Goal: Task Accomplishment & Management: Use online tool/utility

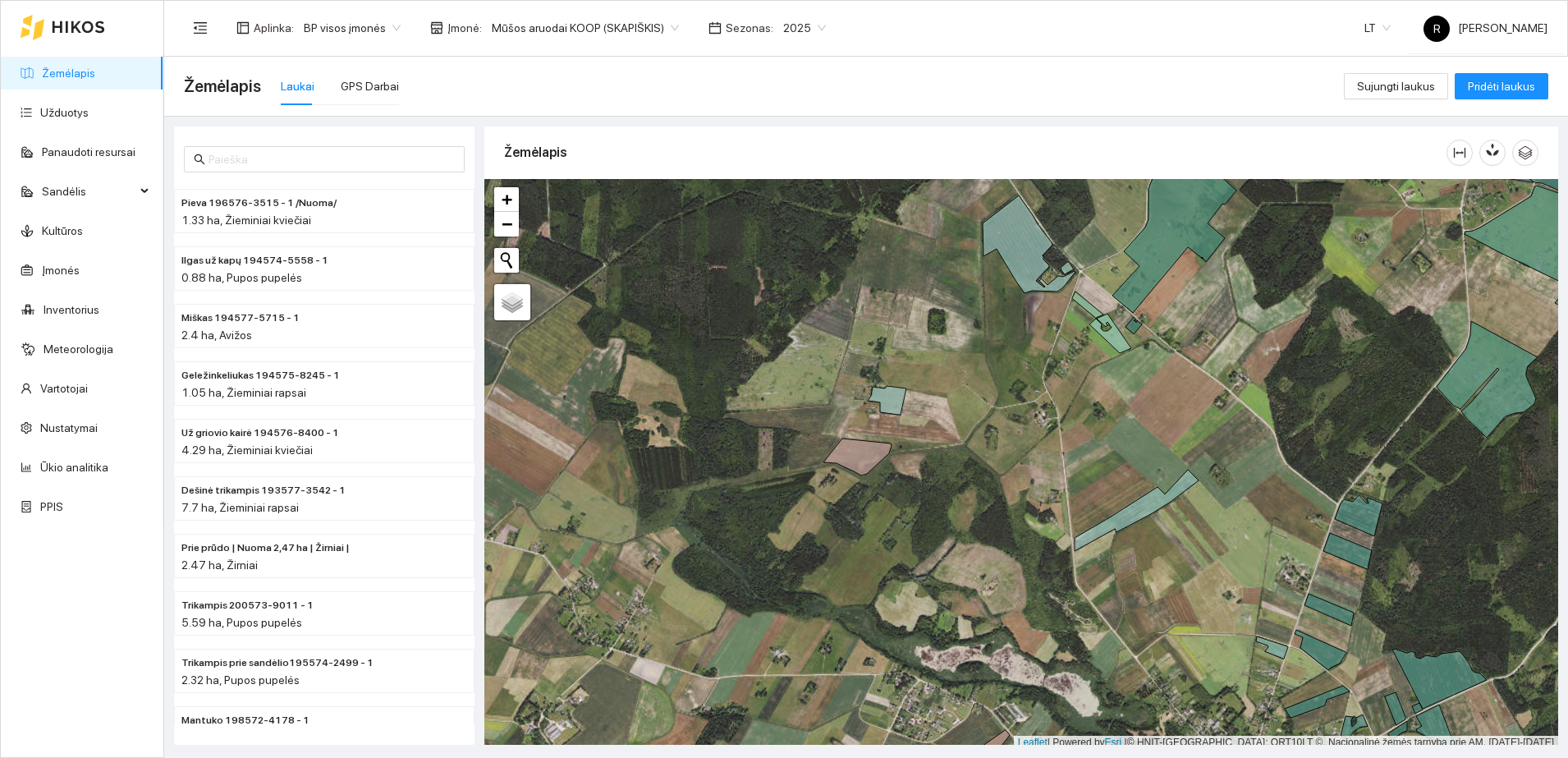
scroll to position [5, 0]
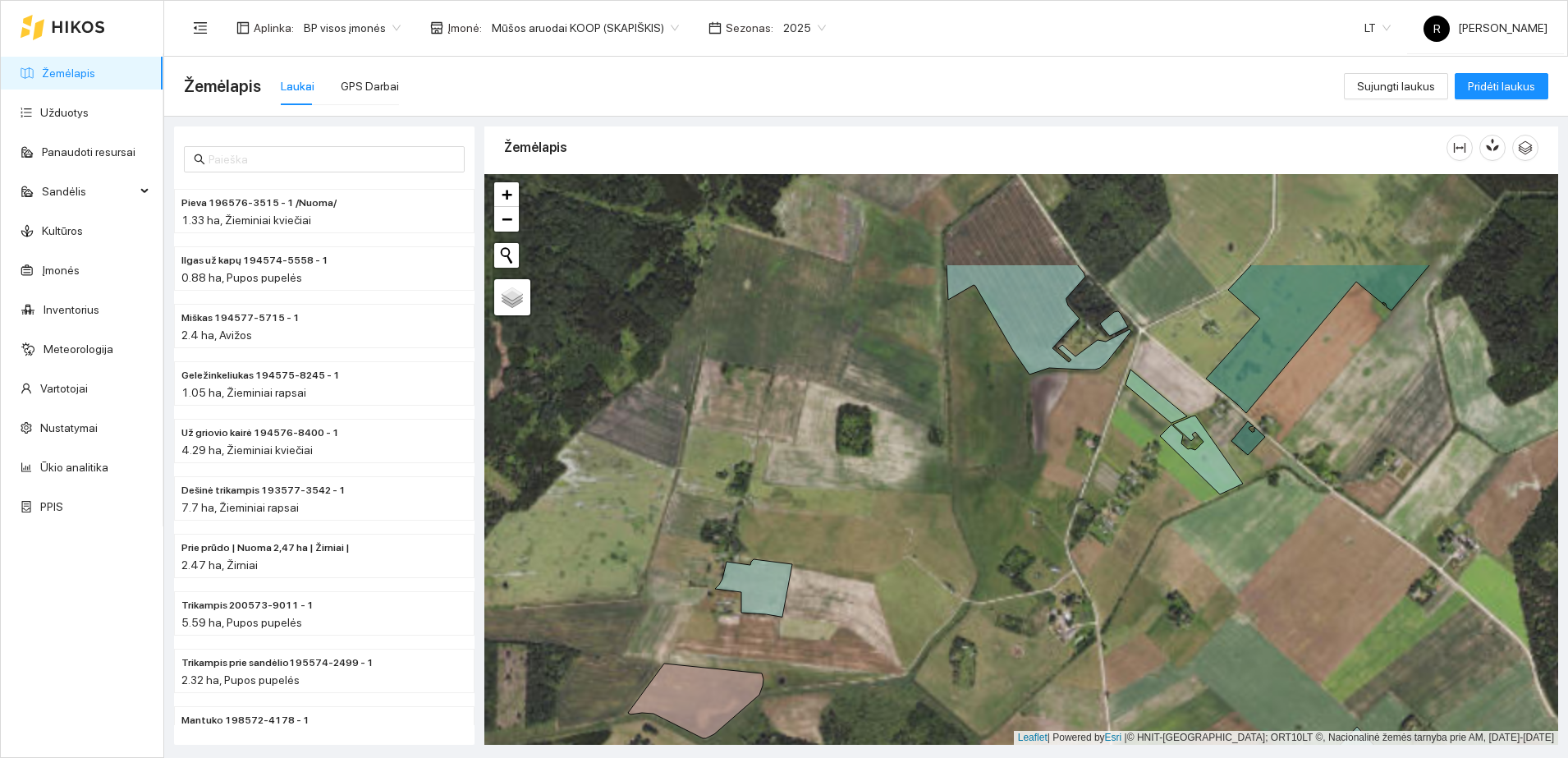
drag, startPoint x: 1044, startPoint y: 291, endPoint x: 1039, endPoint y: 471, distance: 180.1
click at [1039, 471] on div at bounding box center [1021, 459] width 1073 height 570
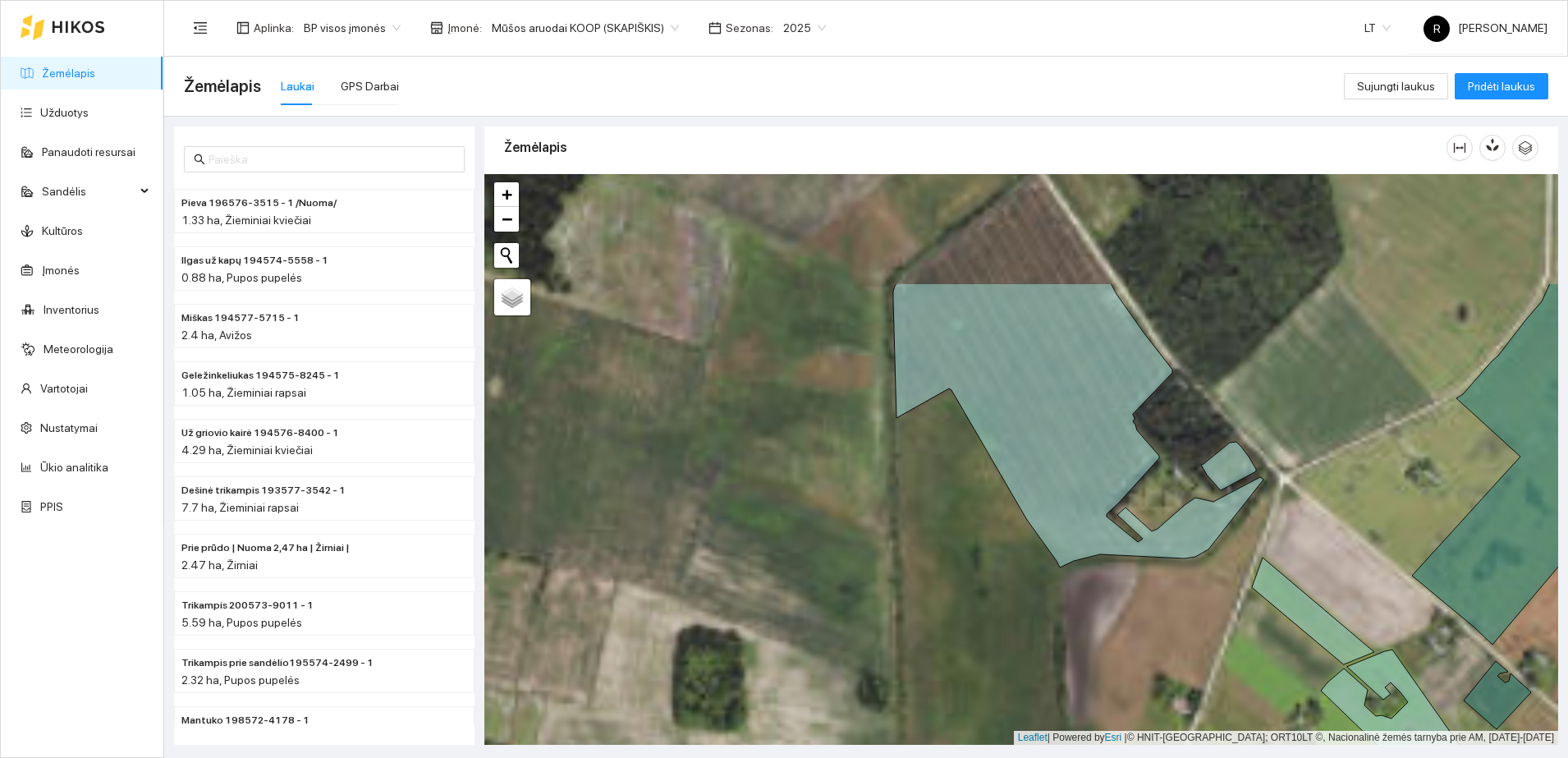
drag, startPoint x: 849, startPoint y: 339, endPoint x: 898, endPoint y: 494, distance: 162.6
click at [896, 500] on div at bounding box center [1021, 459] width 1073 height 570
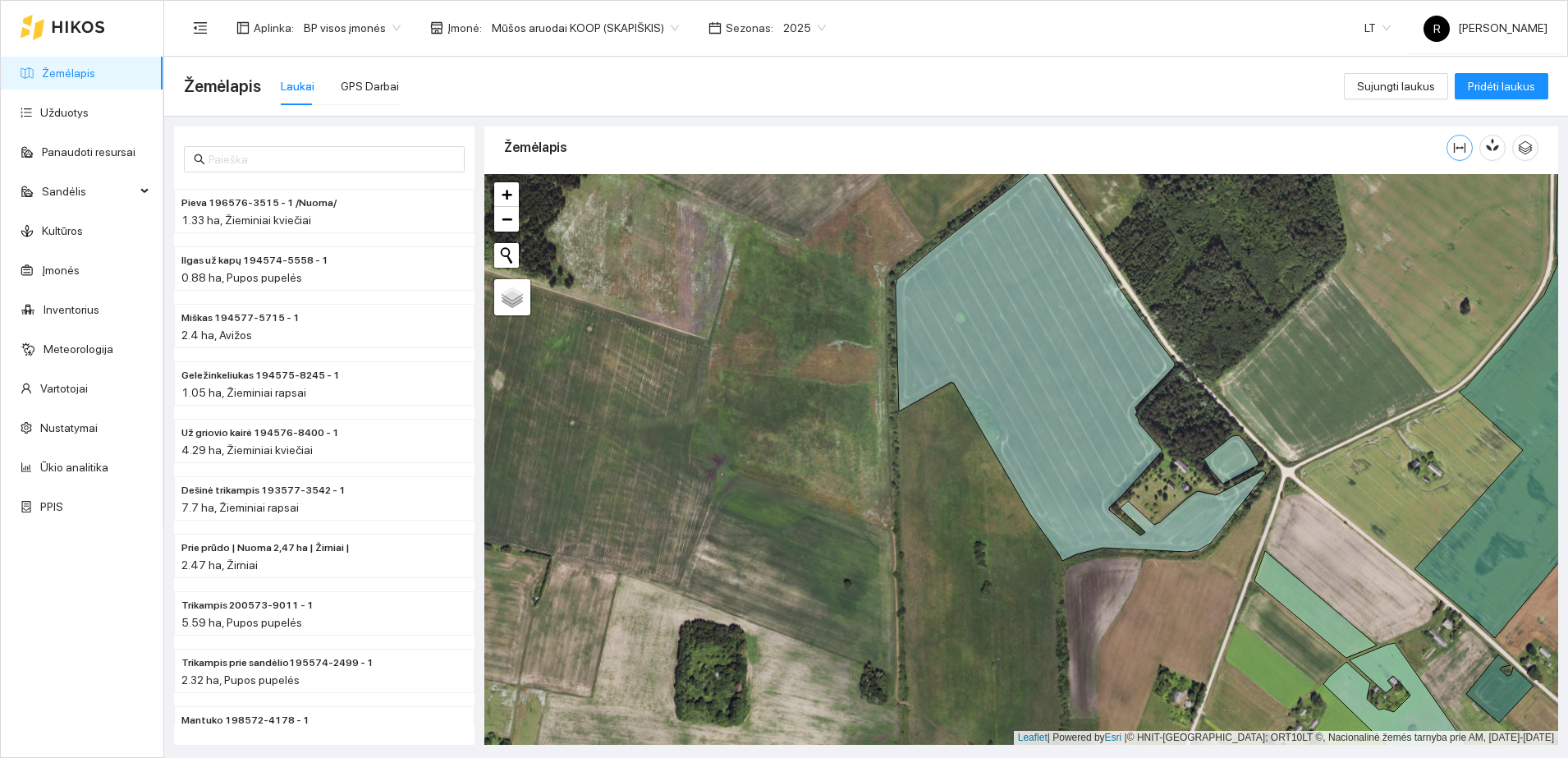
click at [1458, 144] on icon "column-width" at bounding box center [1459, 147] width 13 height 13
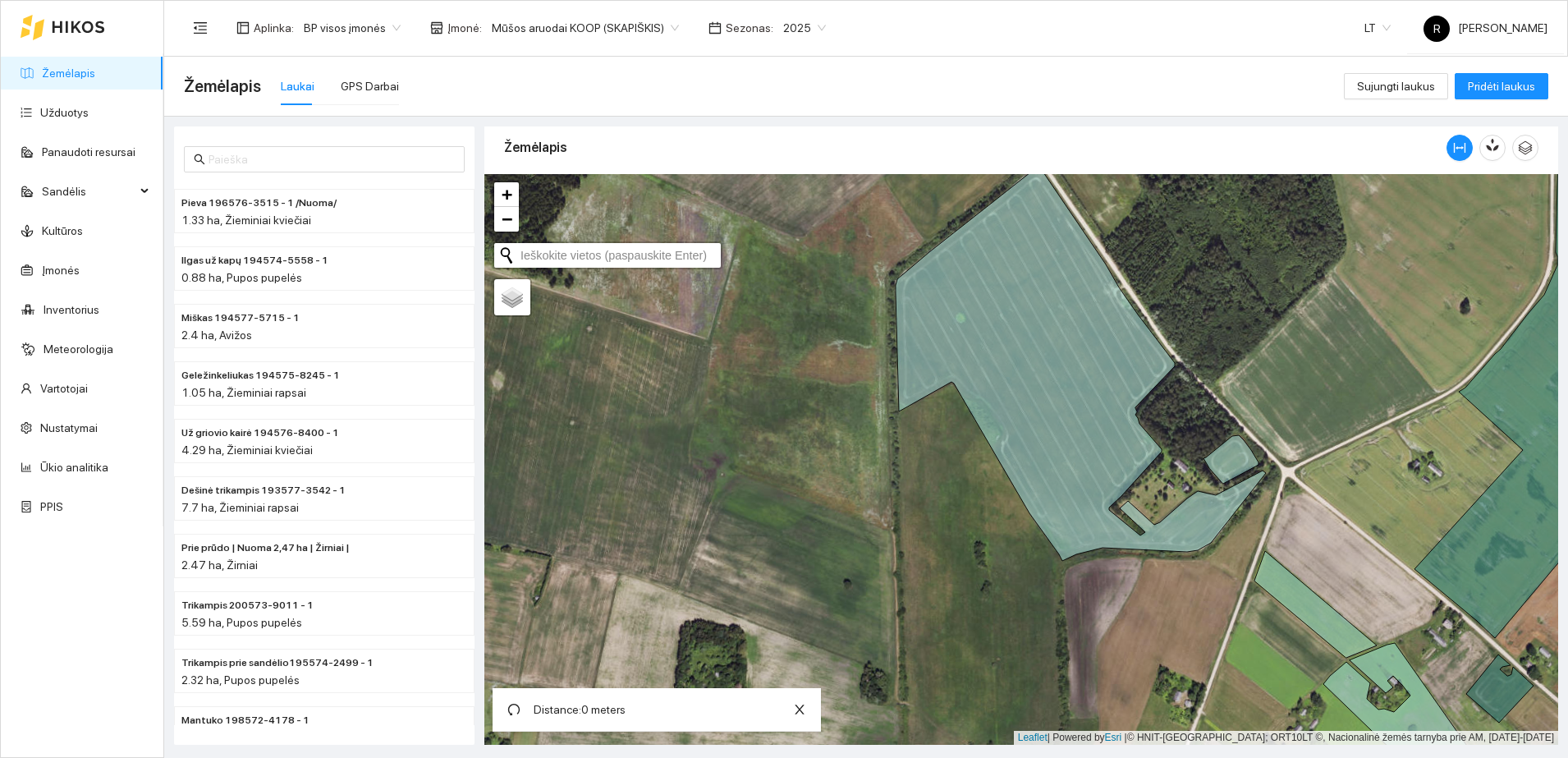
click at [507, 253] on button "Initiate a new search" at bounding box center [506, 255] width 25 height 25
click at [720, 705] on div "Distance: 0 meters" at bounding box center [656, 710] width 329 height 43
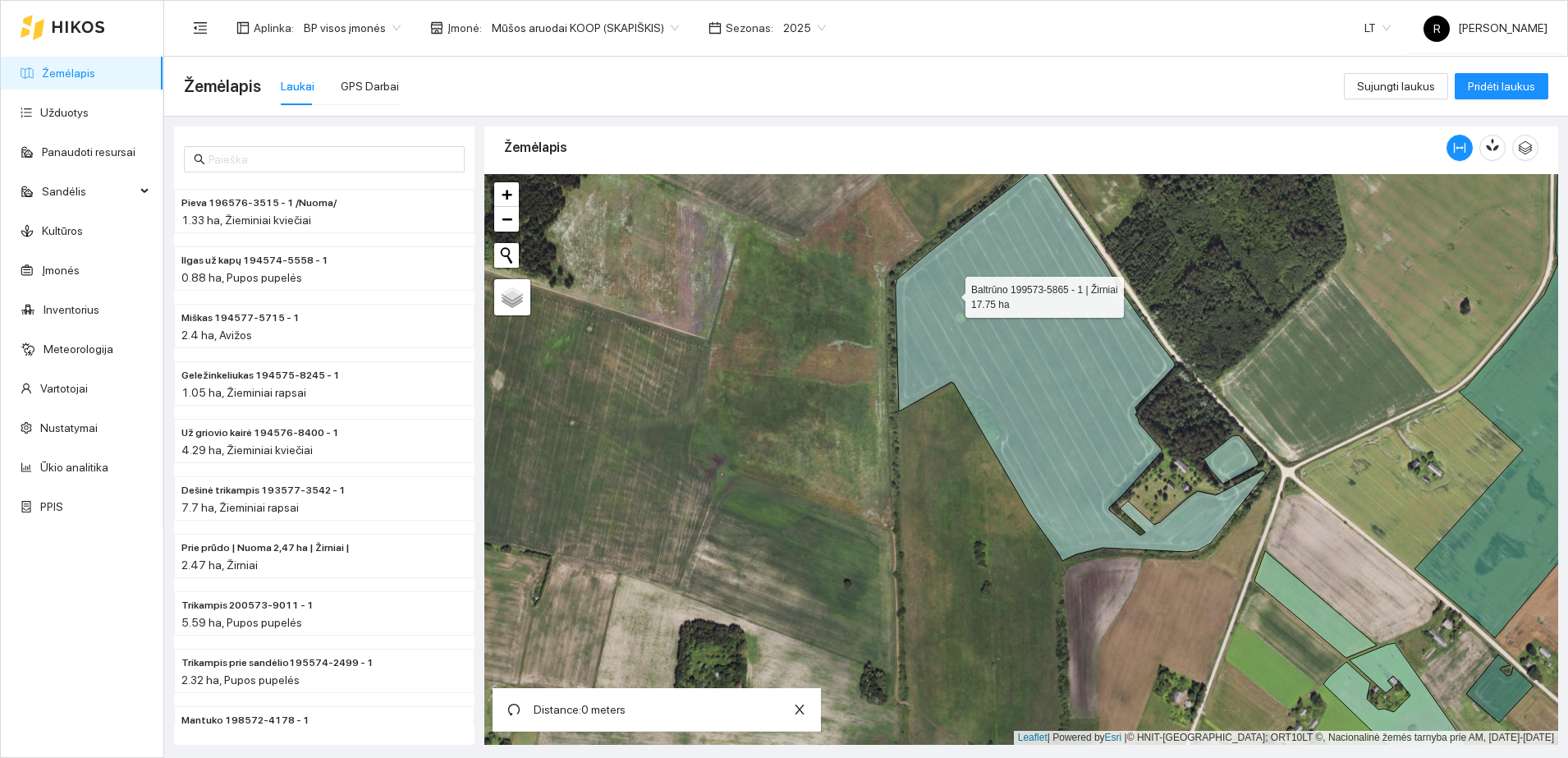
click at [951, 294] on icon at bounding box center [1080, 364] width 370 height 395
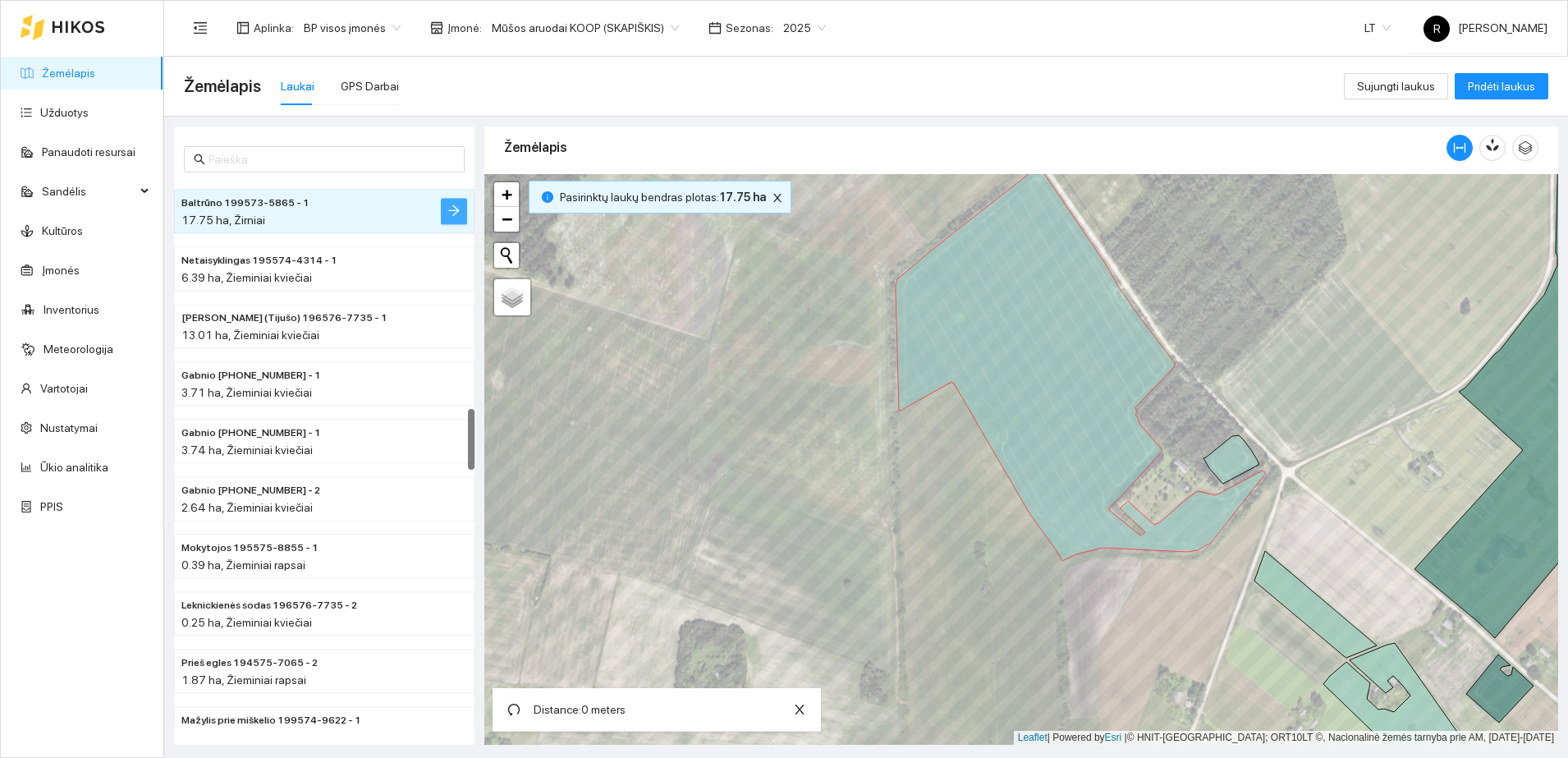
click at [452, 209] on icon "arrow-right" at bounding box center [453, 209] width 13 height 13
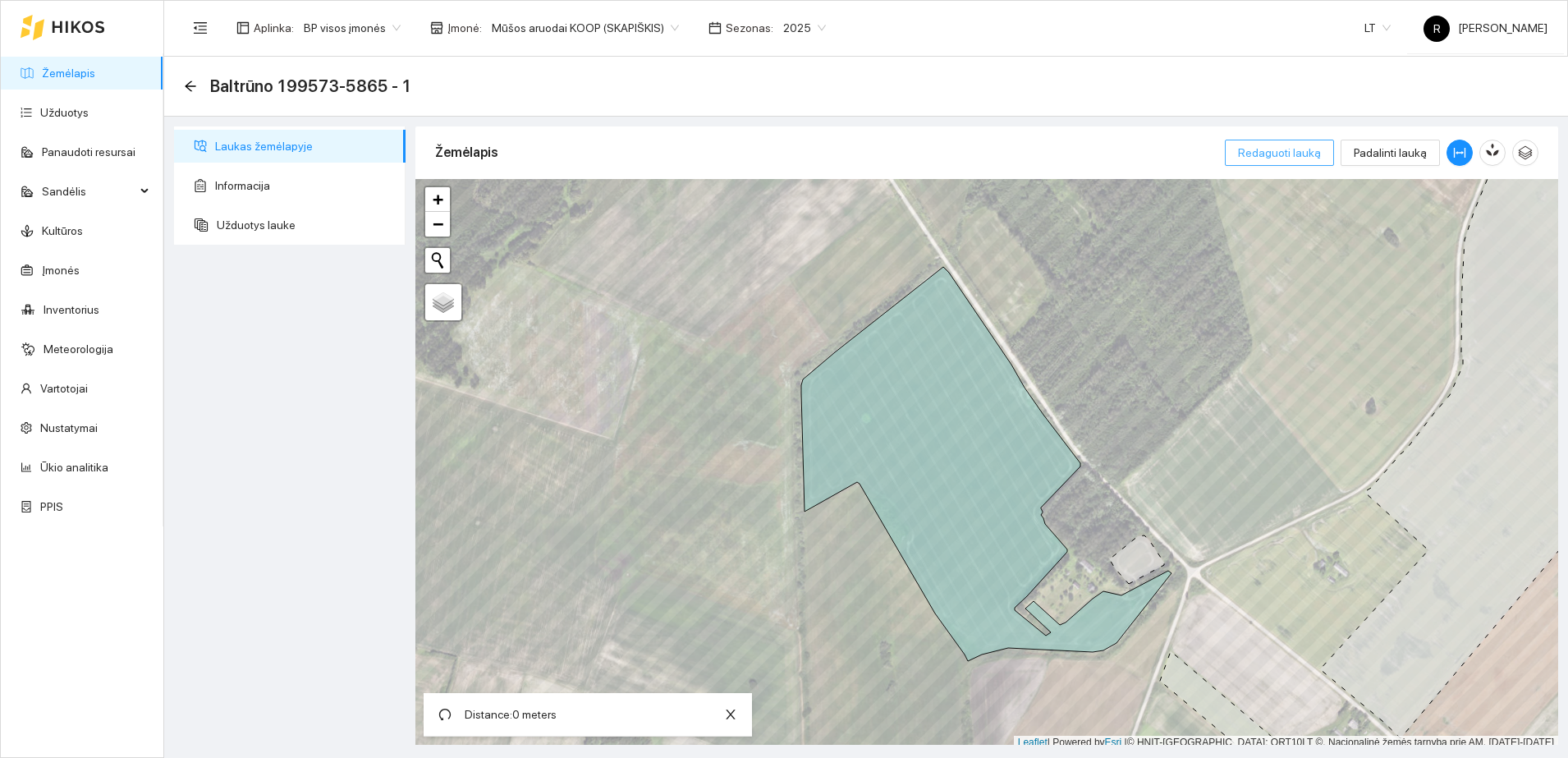
click at [1308, 153] on span "Redaguoti lauką" at bounding box center [1279, 152] width 82 height 18
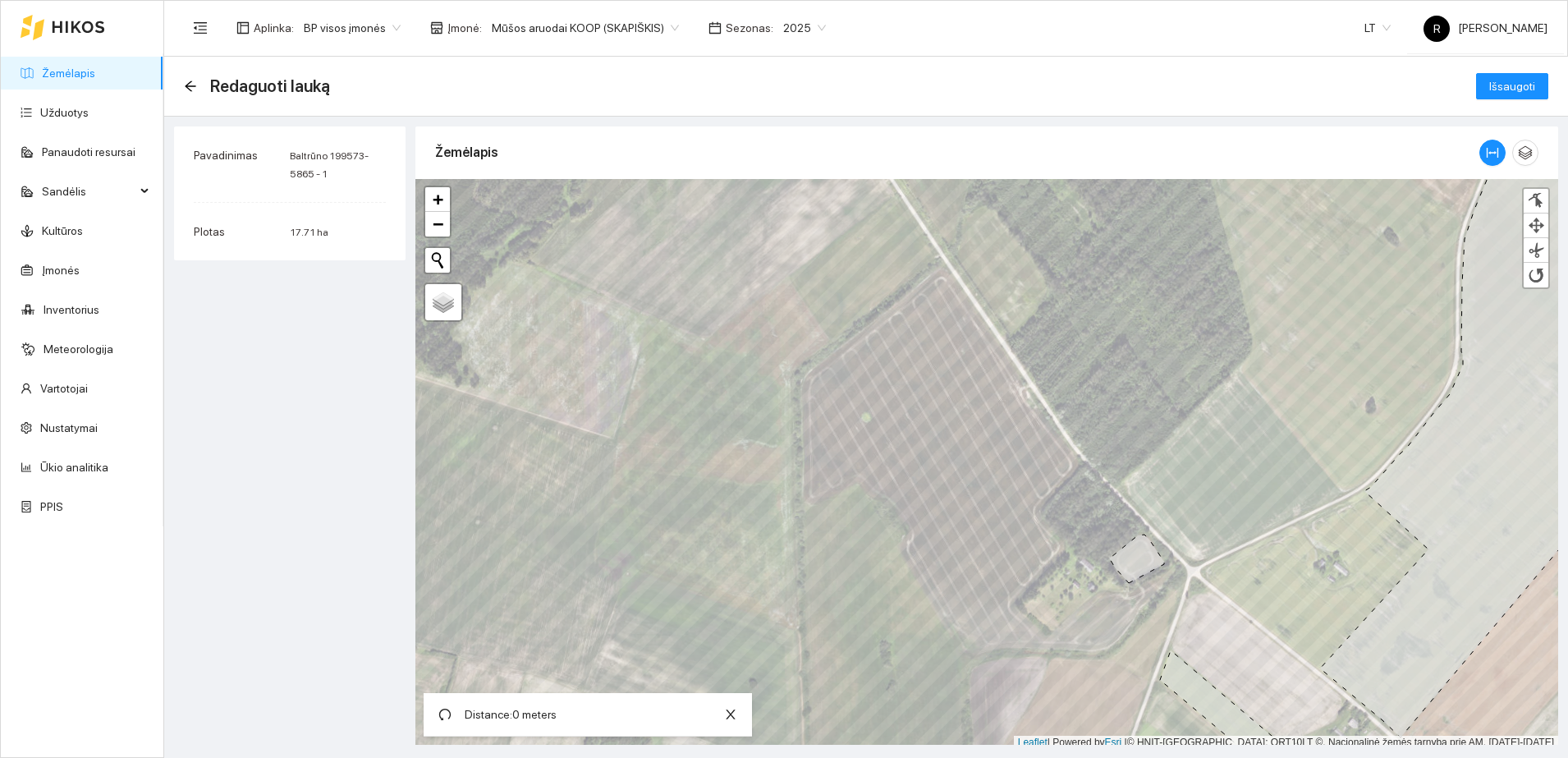
scroll to position [5, 0]
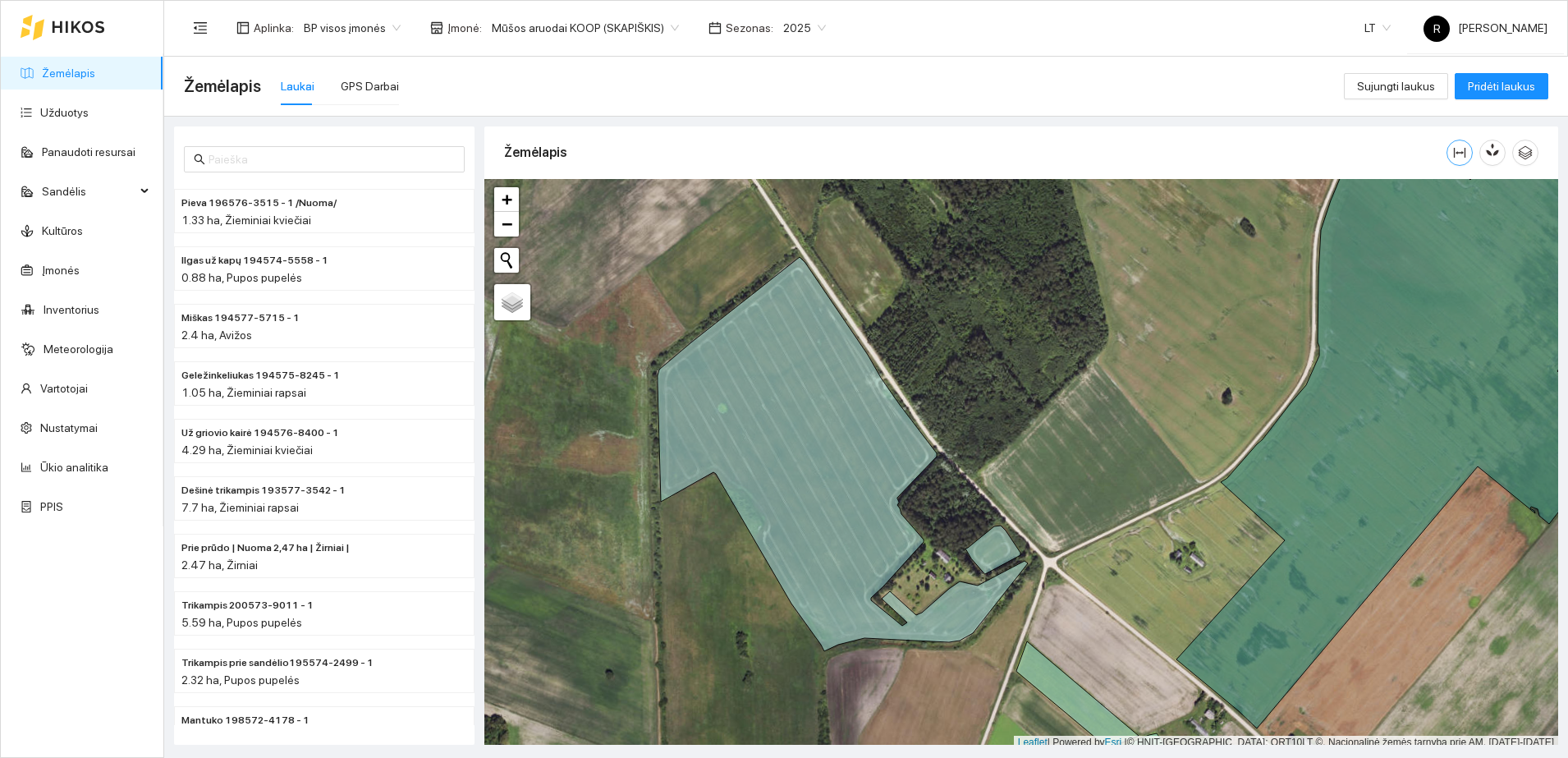
click at [1454, 142] on button "button" at bounding box center [1459, 152] width 26 height 27
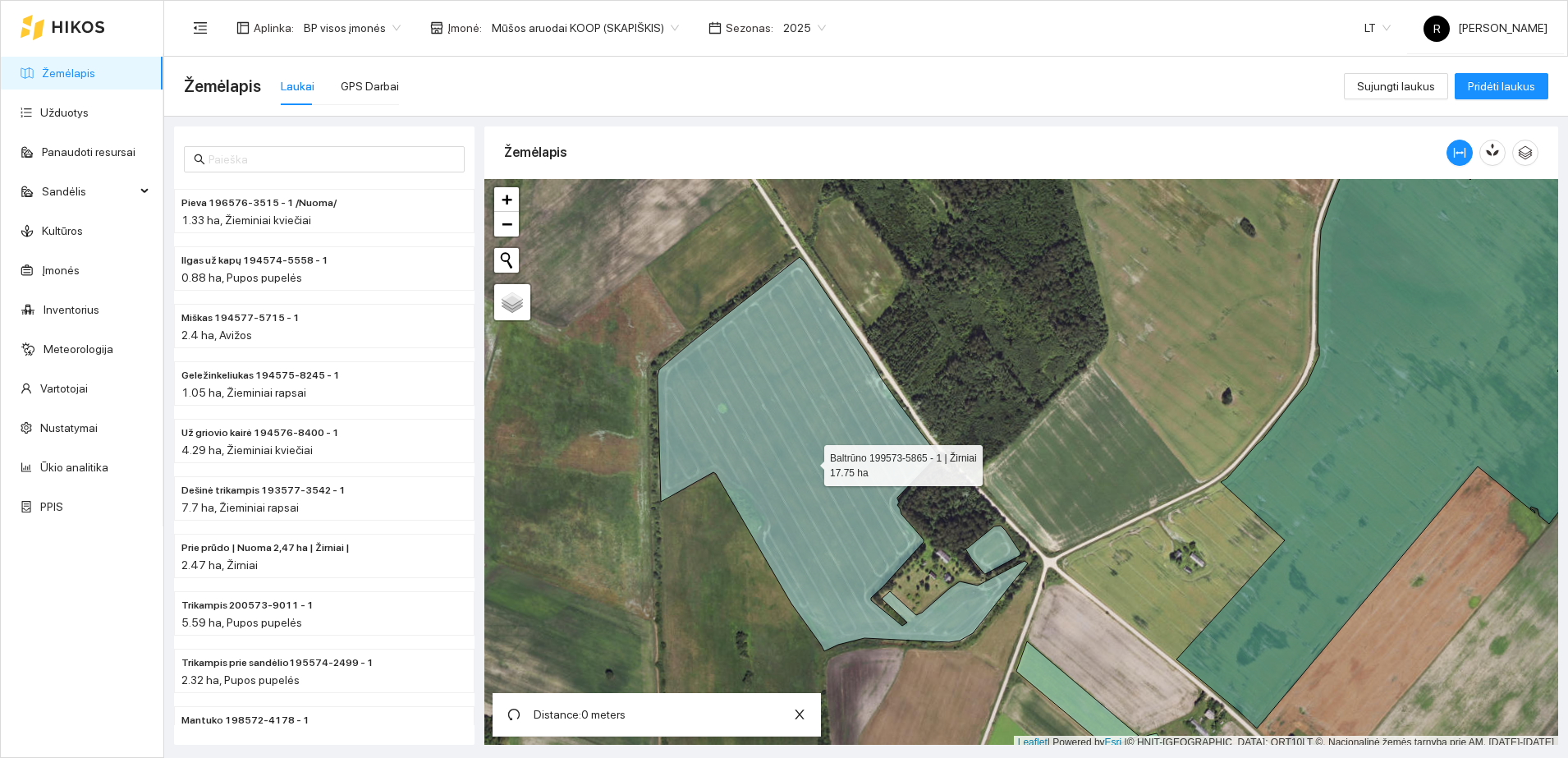
scroll to position [5, 0]
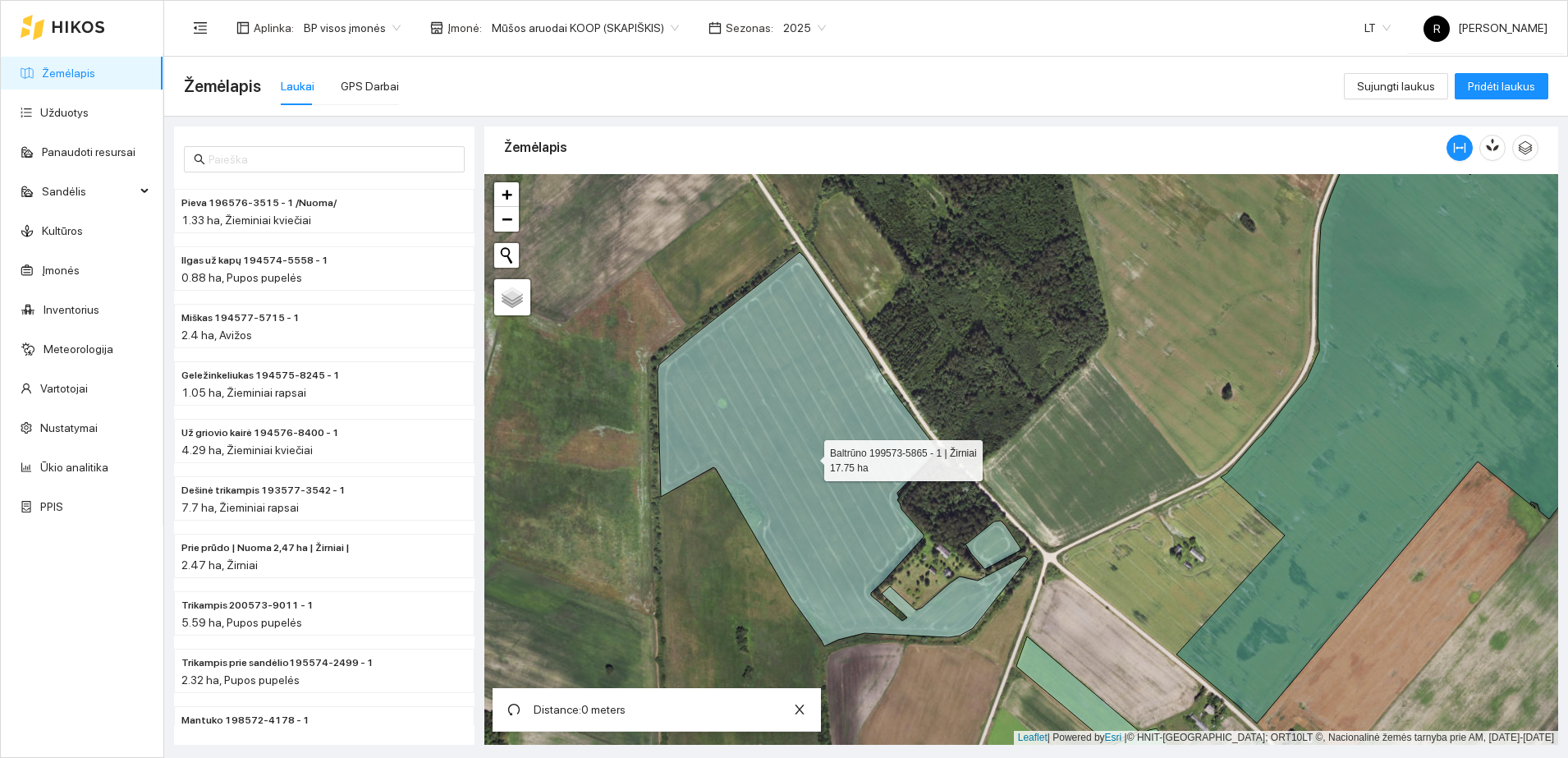
click at [784, 469] on icon at bounding box center [842, 450] width 370 height 395
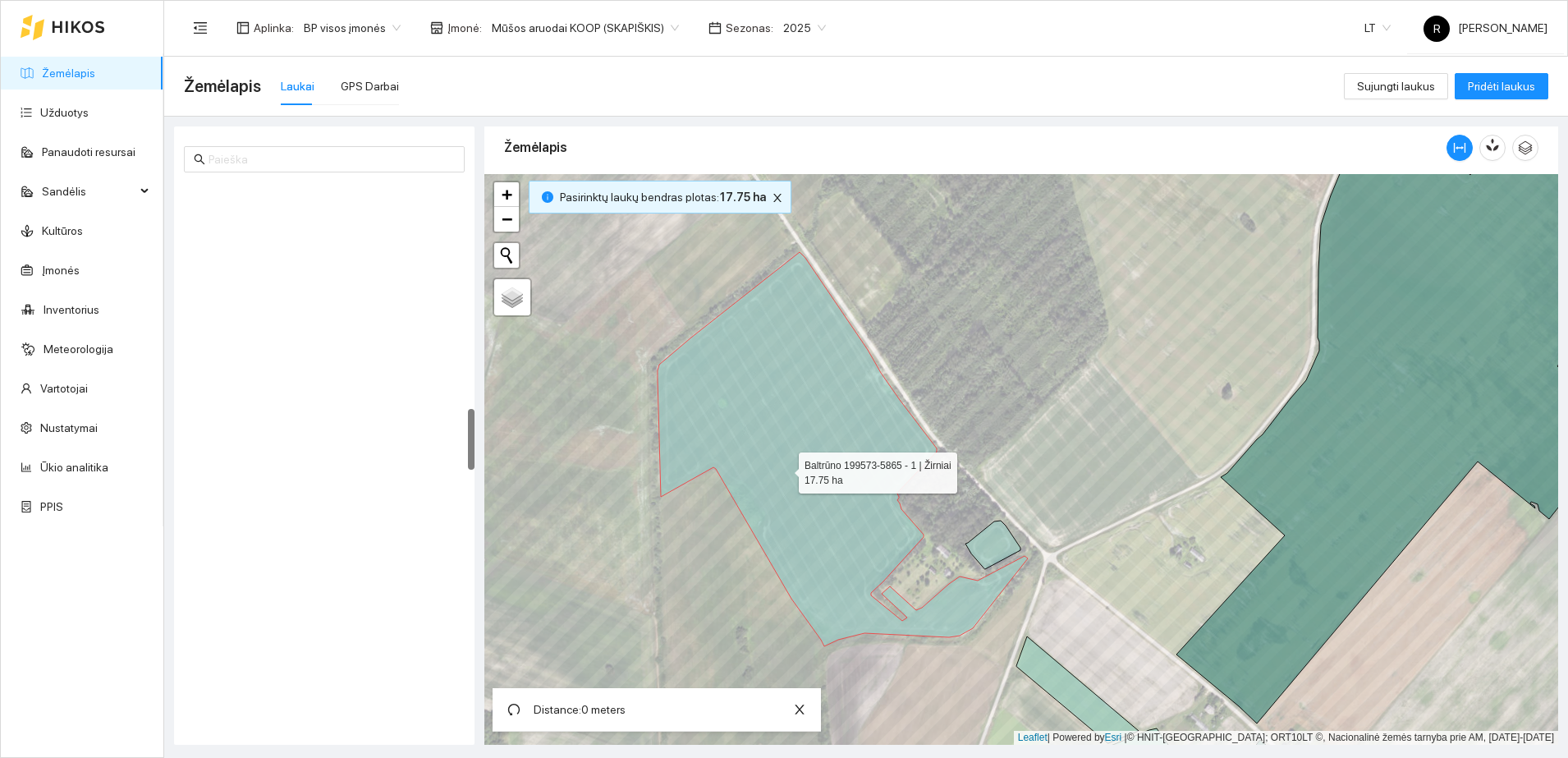
scroll to position [2008, 0]
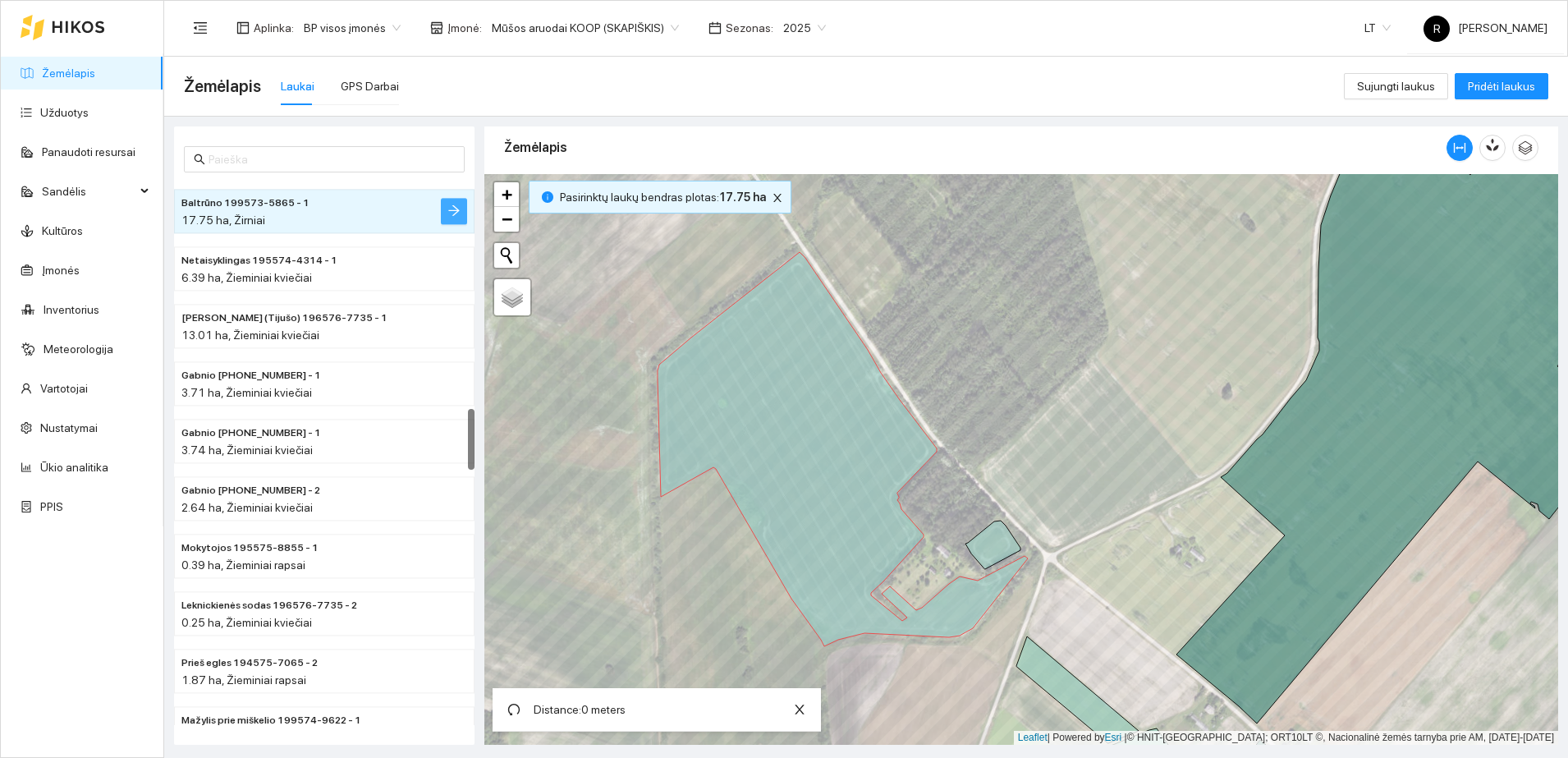
click at [449, 203] on icon "arrow-right" at bounding box center [453, 209] width 13 height 13
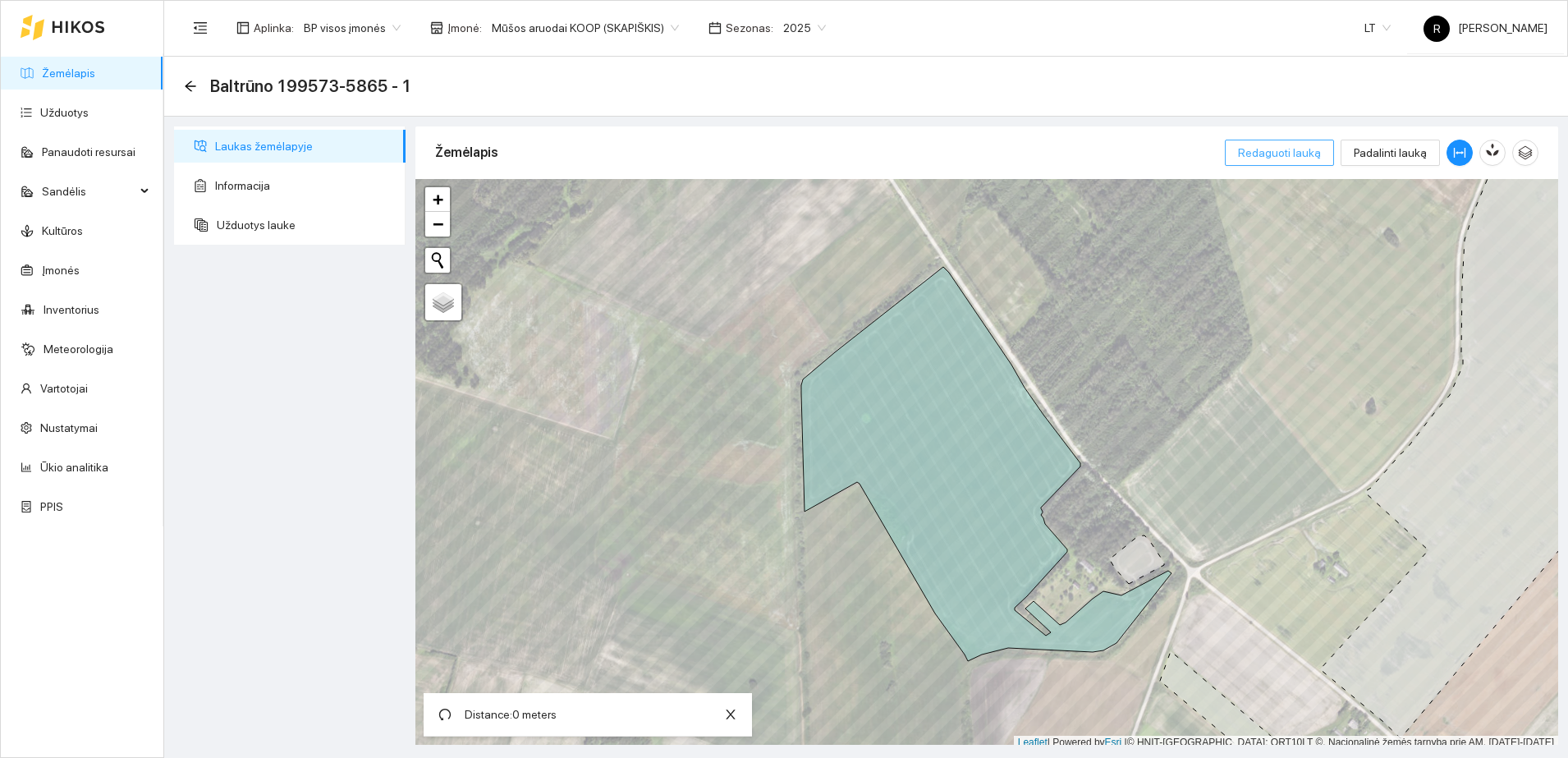
click at [1288, 146] on span "Redaguoti lauką" at bounding box center [1279, 152] width 82 height 18
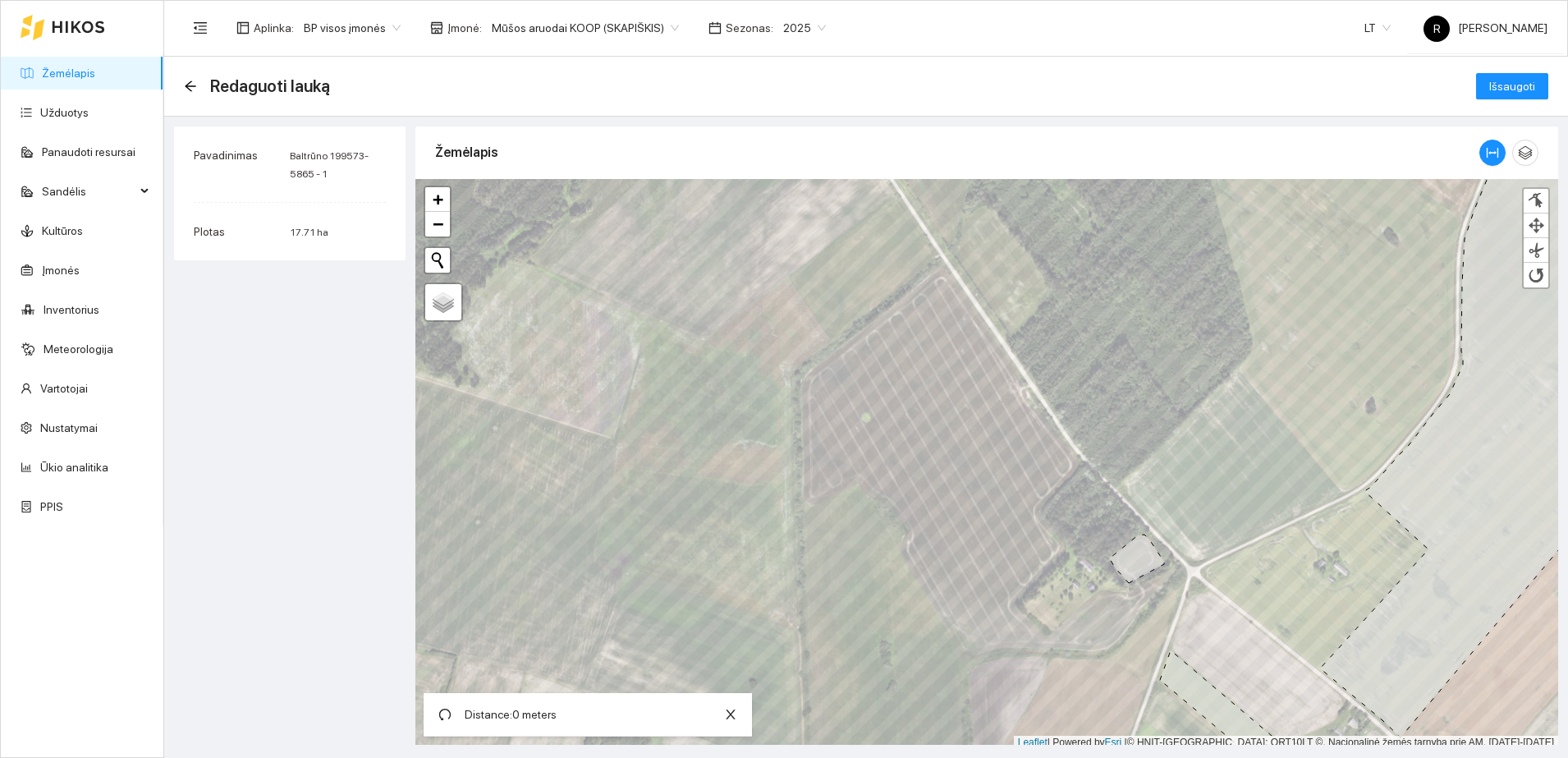
scroll to position [5, 0]
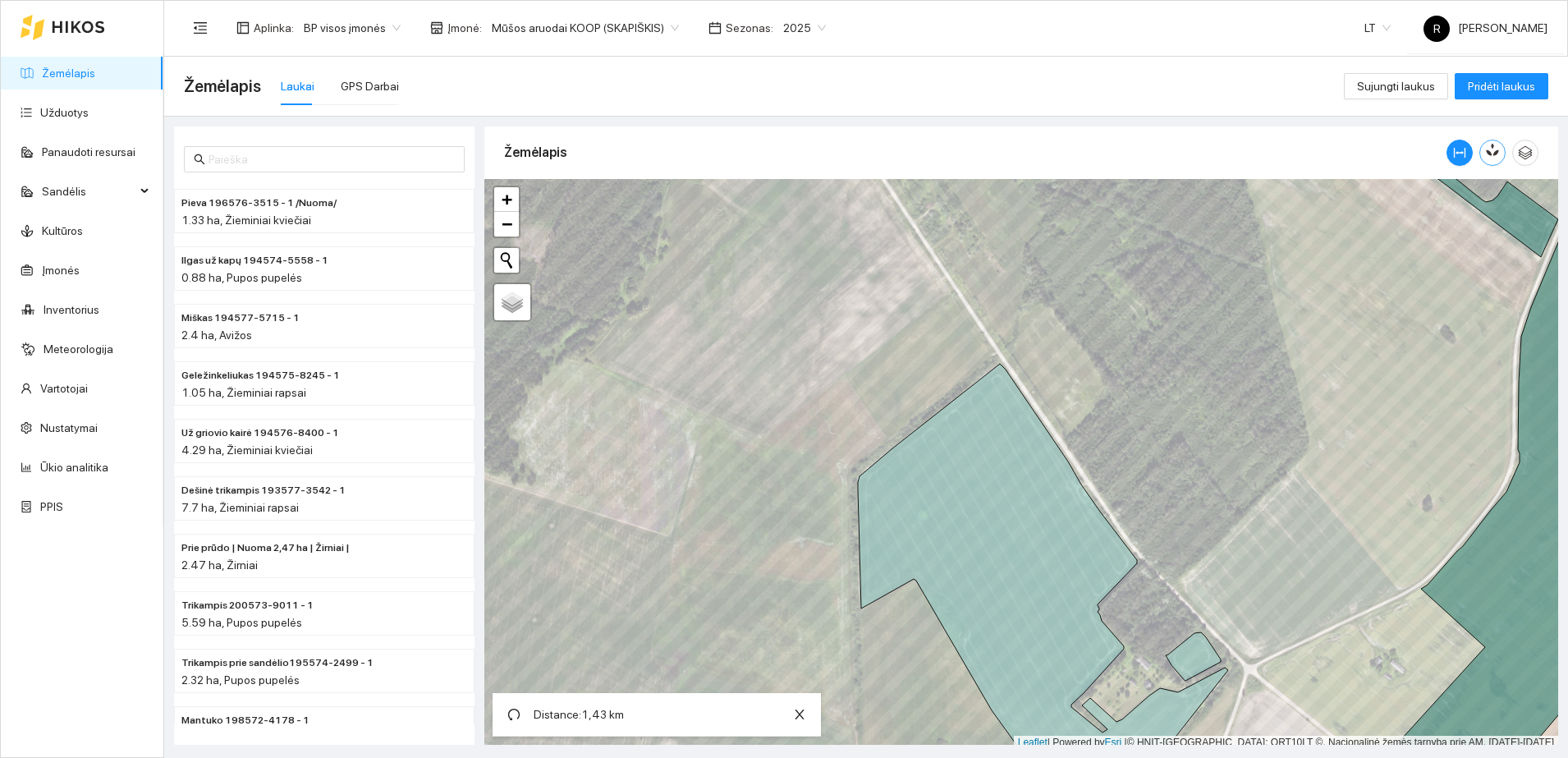
click at [1490, 148] on icon "button" at bounding box center [1491, 149] width 15 height 15
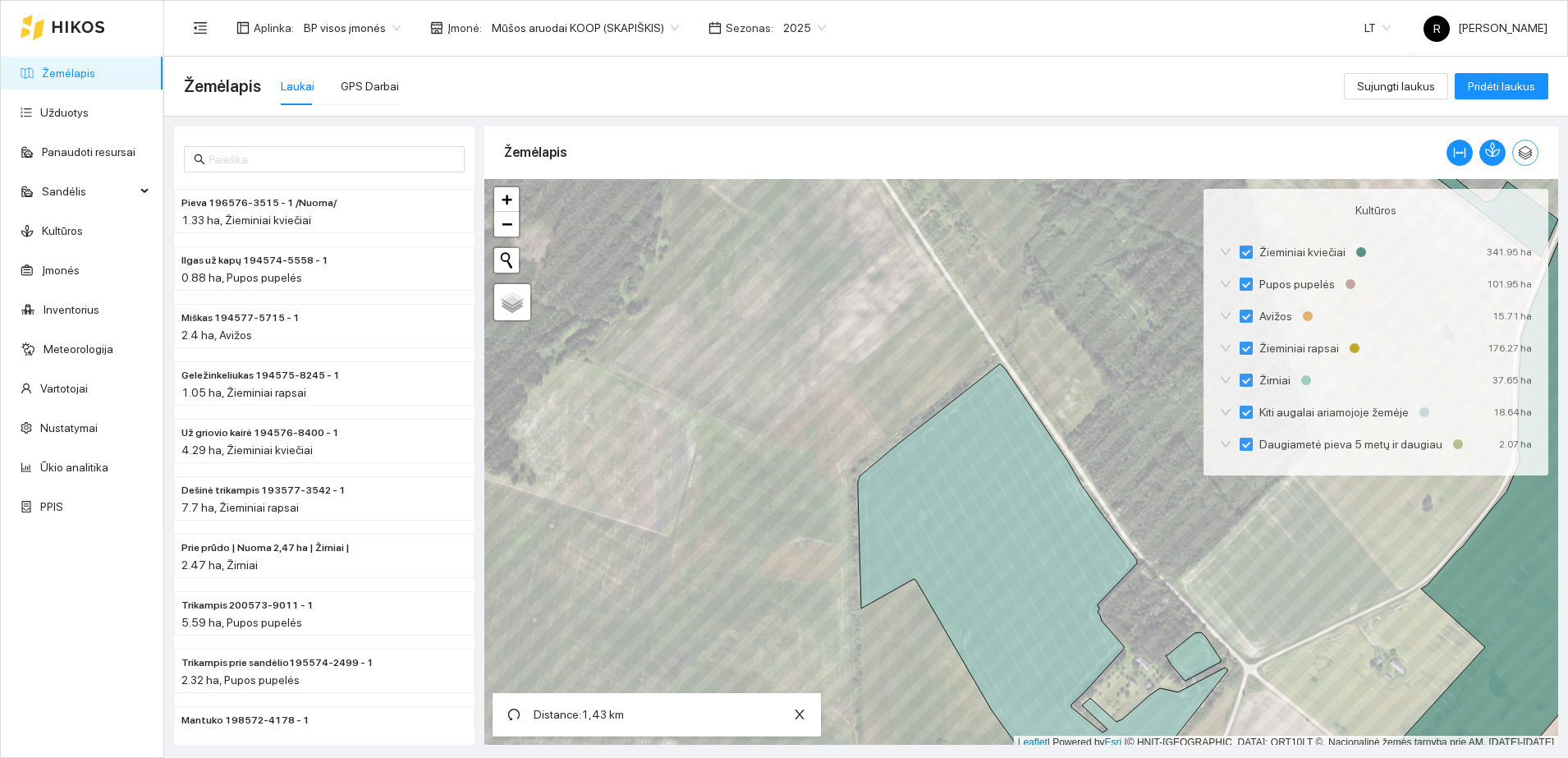
click at [1520, 148] on icon "button" at bounding box center [1526, 153] width 14 height 14
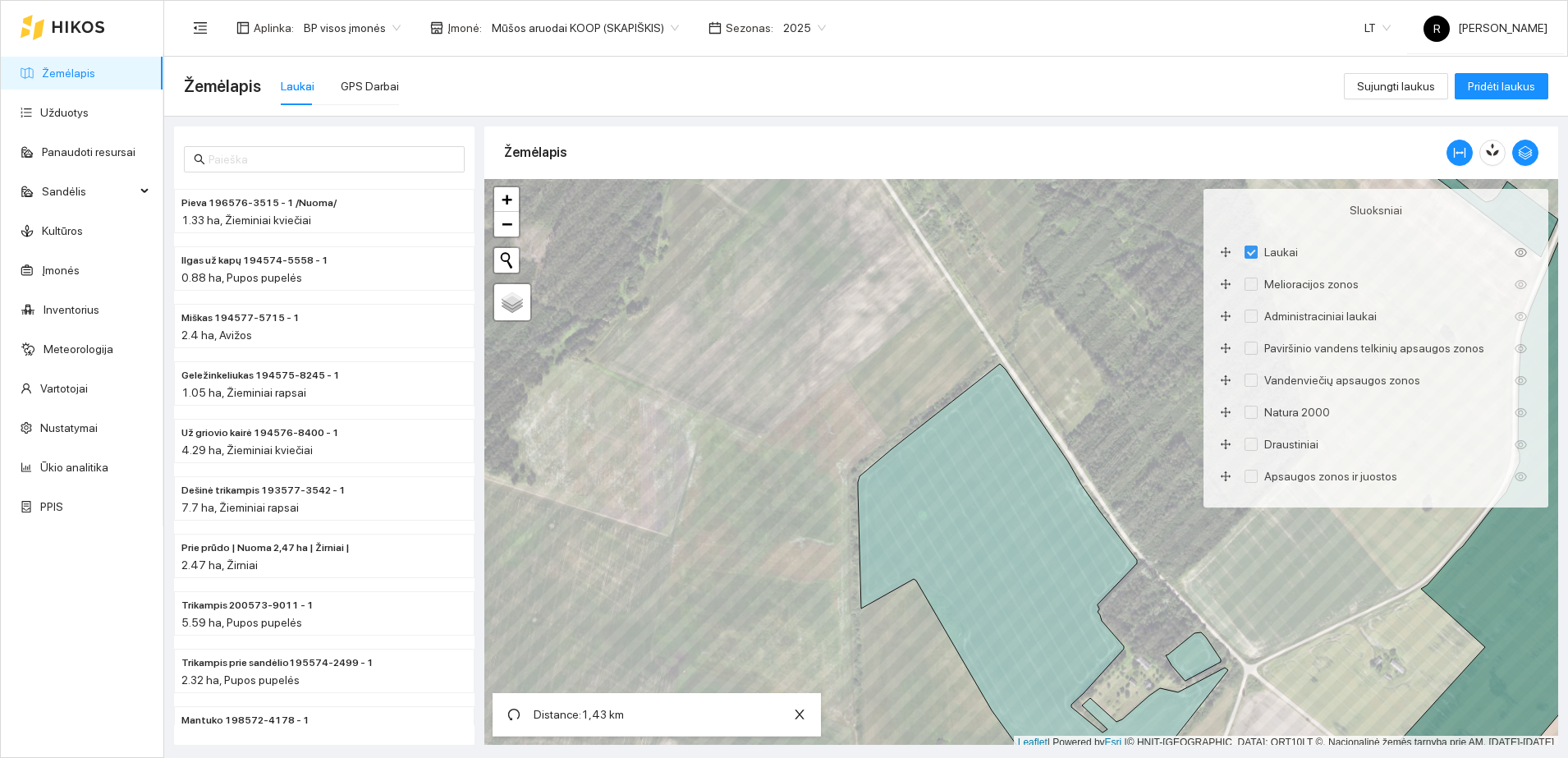
scroll to position [5, 0]
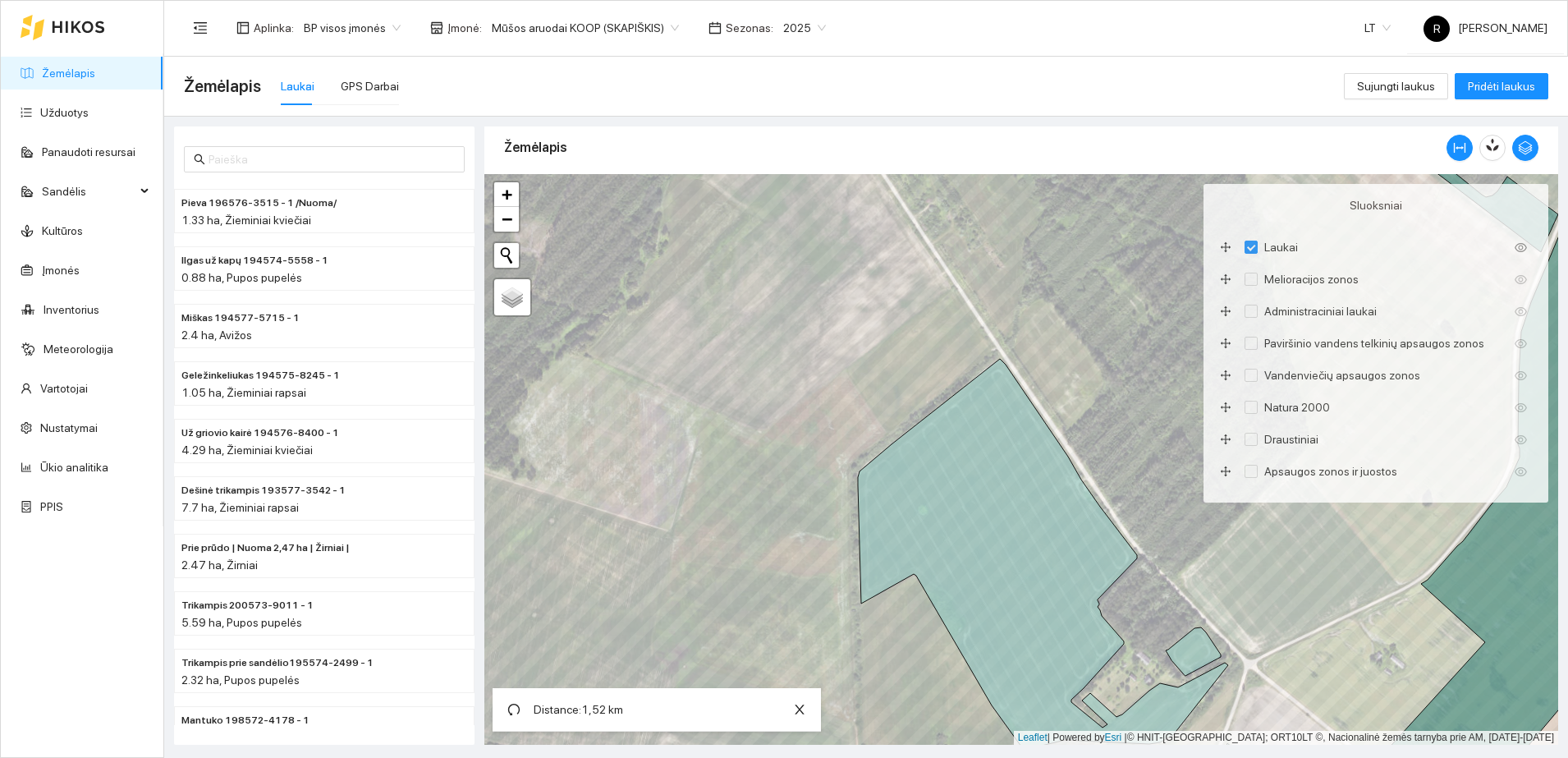
drag, startPoint x: 298, startPoint y: 80, endPoint x: 288, endPoint y: 143, distance: 63.8
click at [297, 122] on main "Žemėlapis Laukai GPS Darbai Sujungti laukus Pridėti laukus Pieva 196576-3515 - …" at bounding box center [865, 407] width 1403 height 701
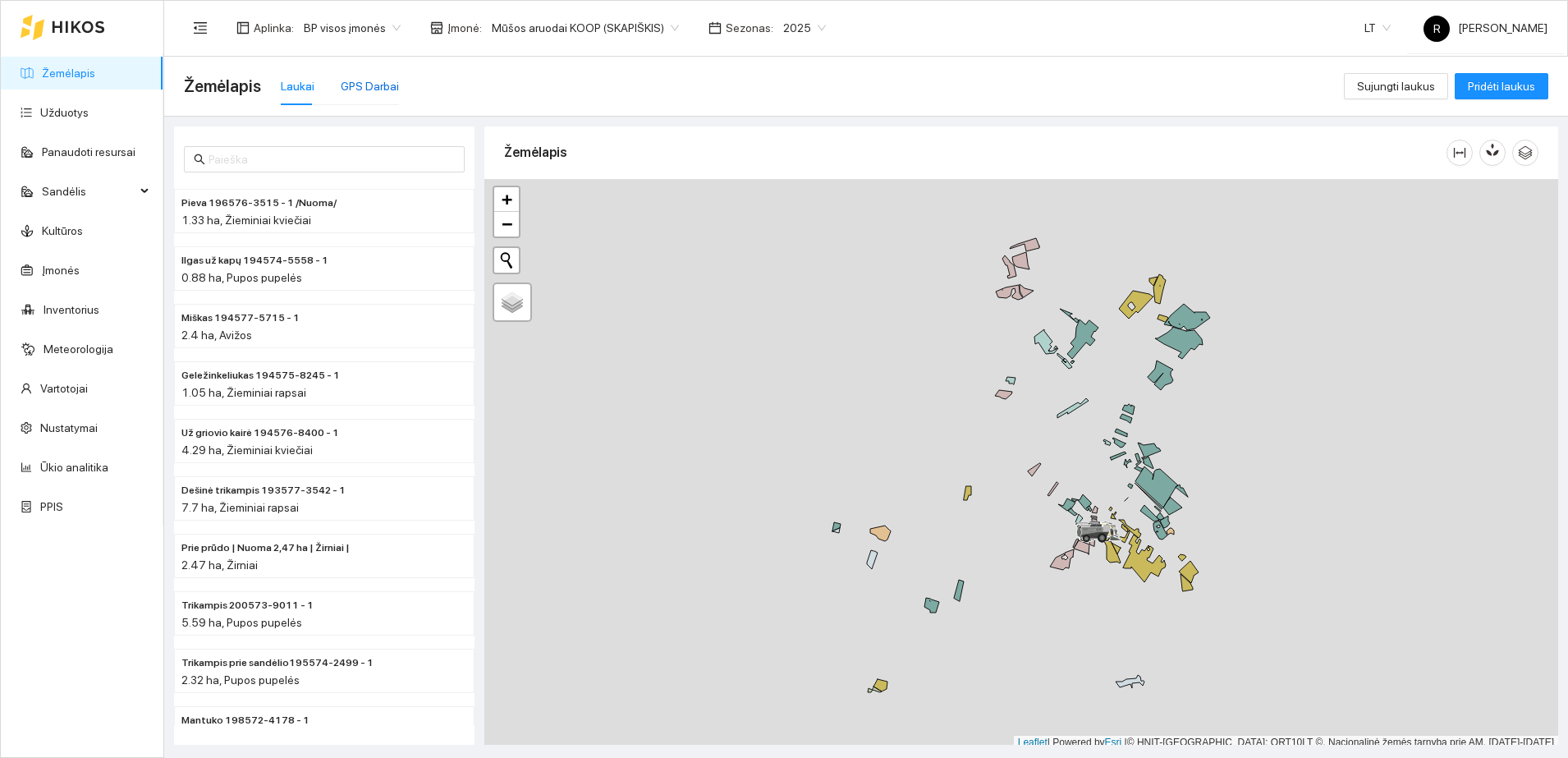
click at [363, 84] on div "GPS Darbai" at bounding box center [369, 86] width 58 height 18
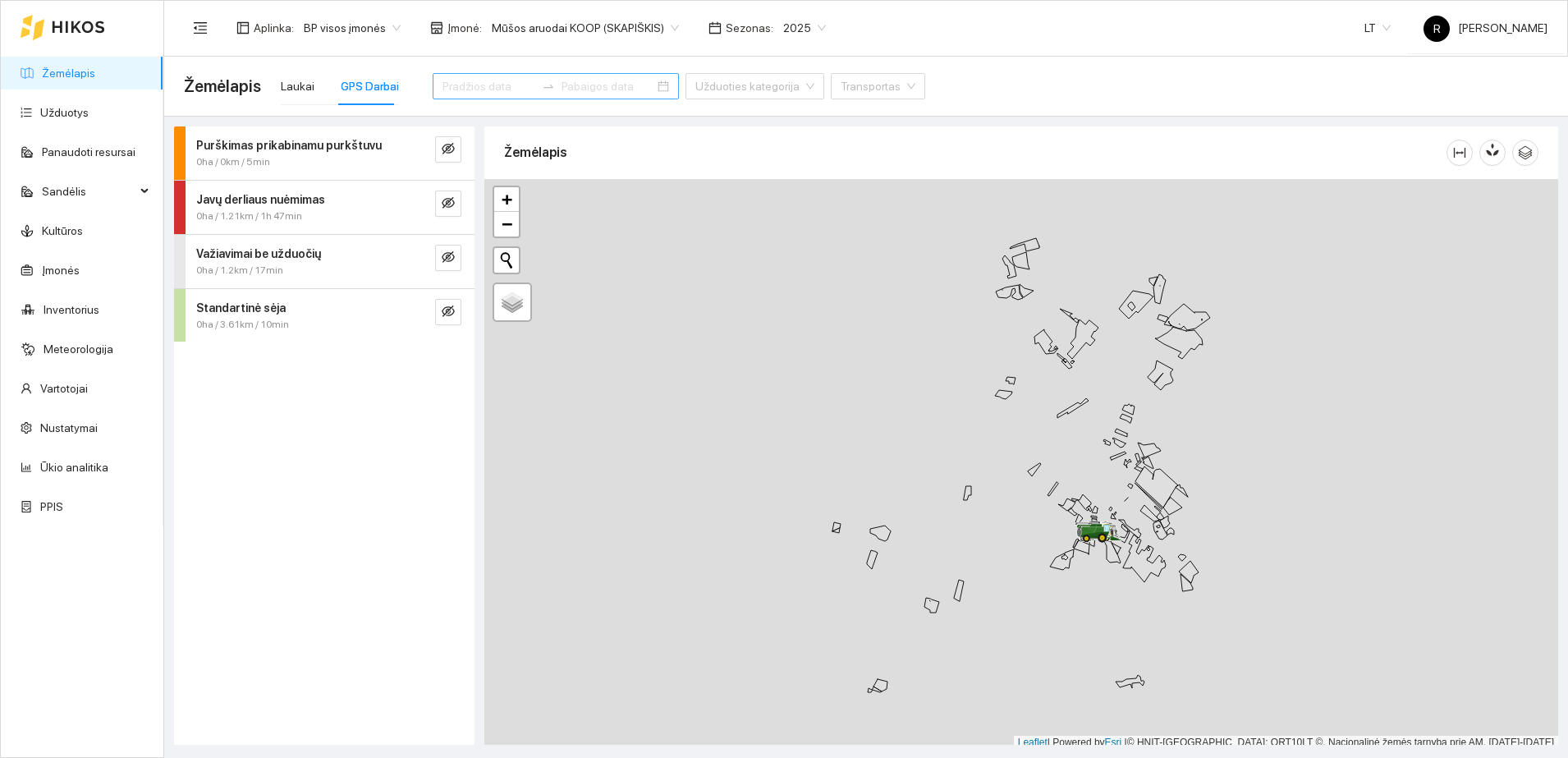
click at [495, 79] on input at bounding box center [489, 86] width 93 height 18
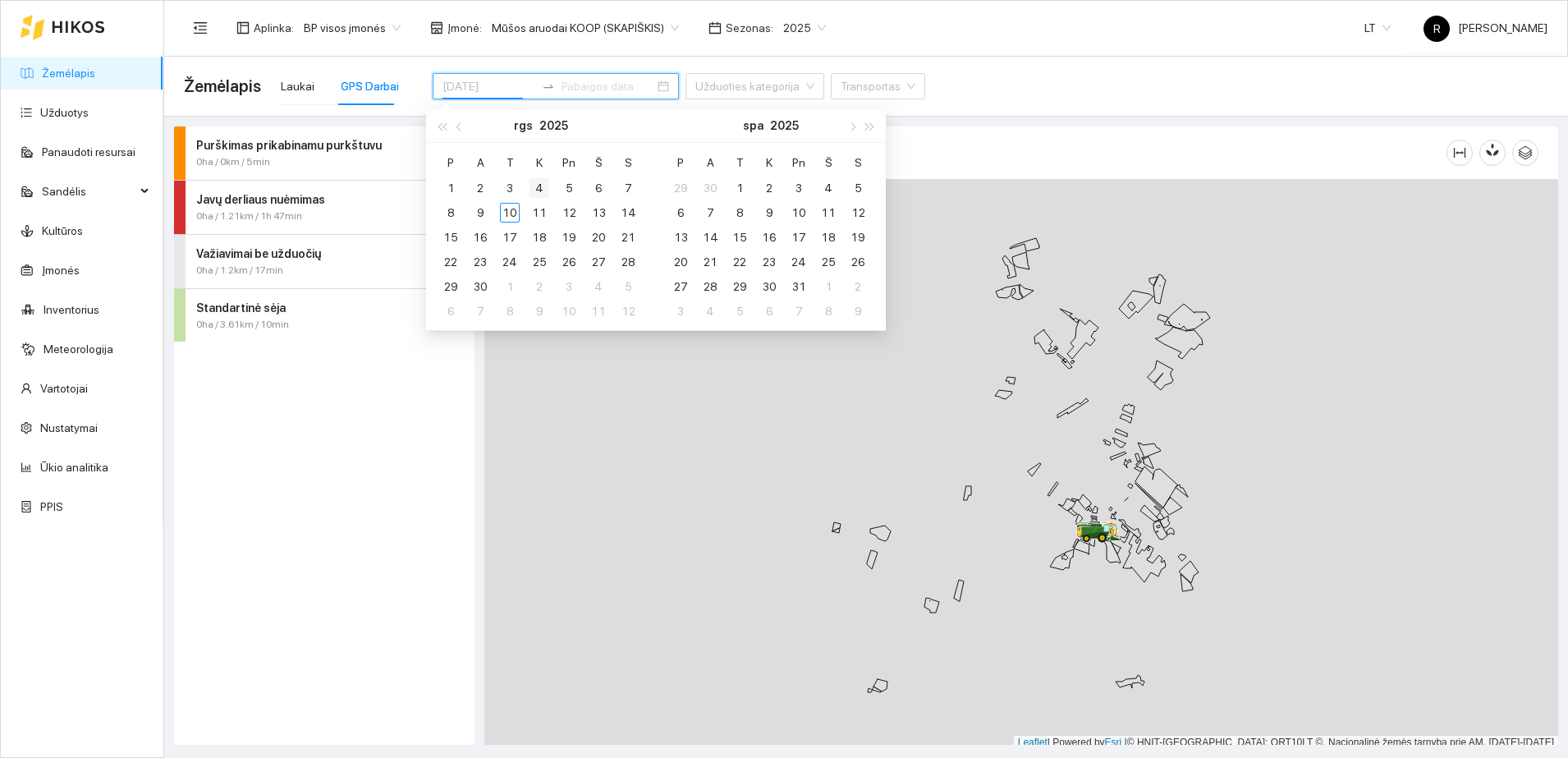
type input "[DATE]"
click at [541, 184] on div "4" at bounding box center [540, 189] width 20 height 20
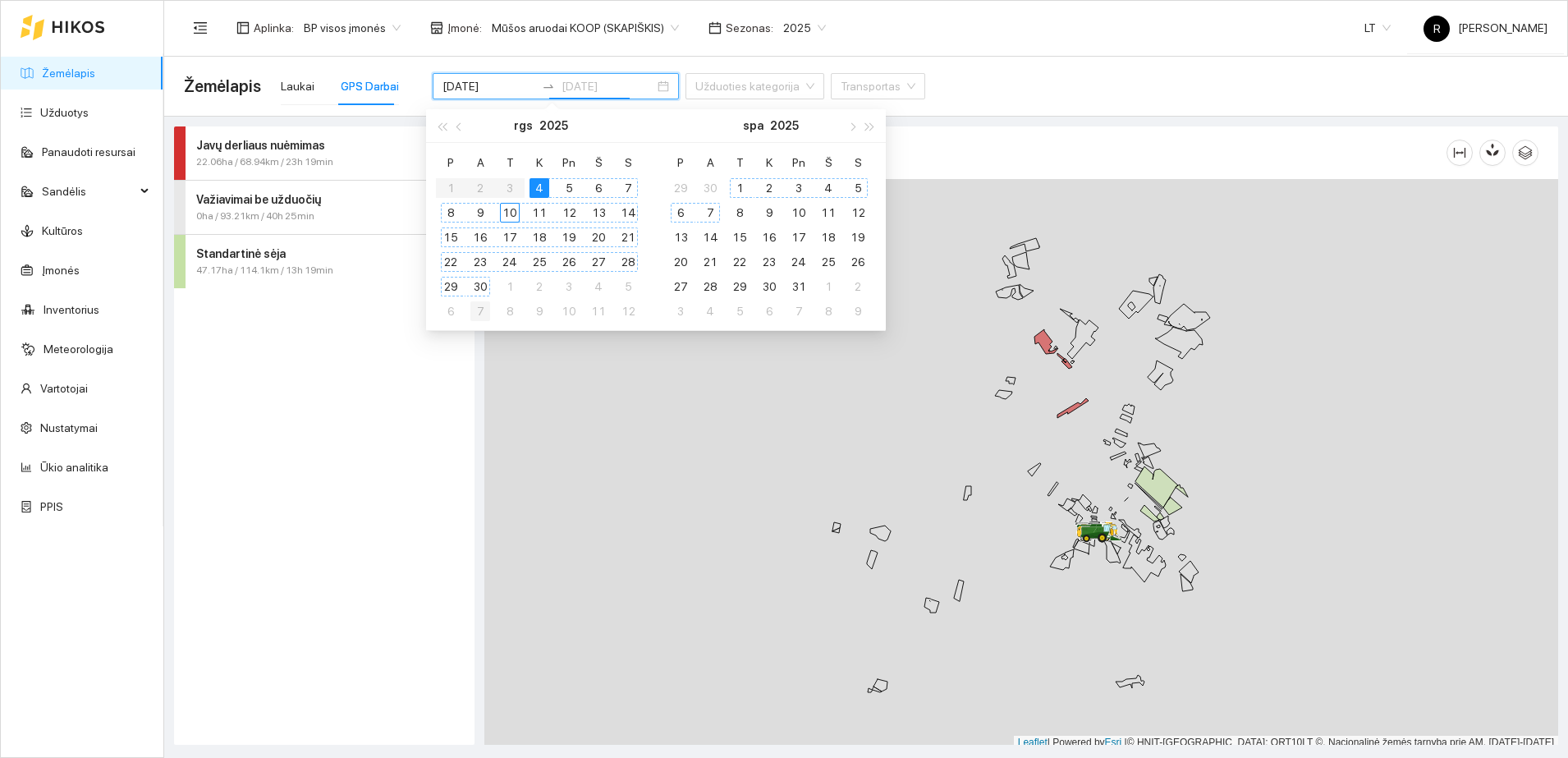
type input "[DATE]"
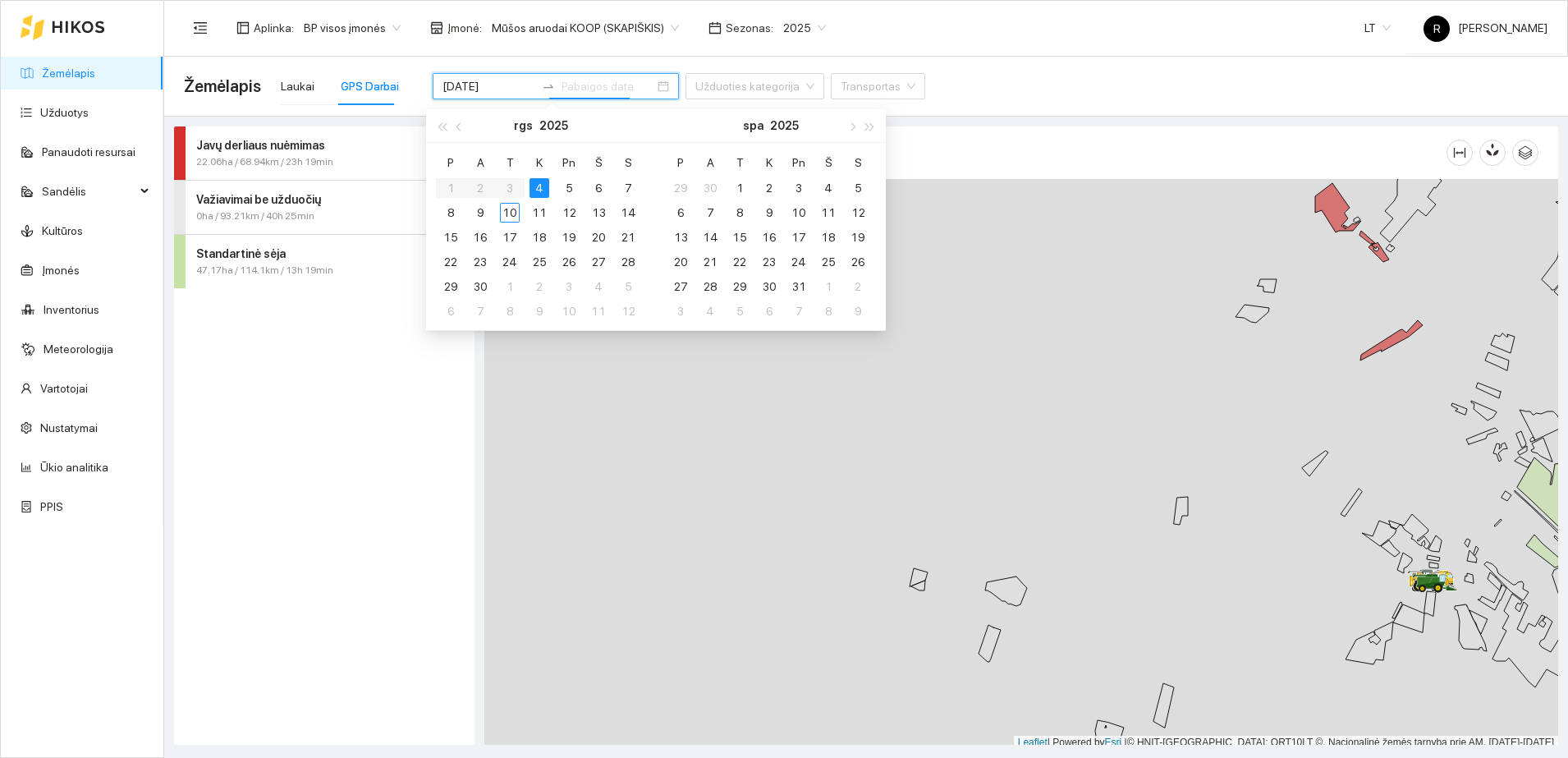
scroll to position [5, 0]
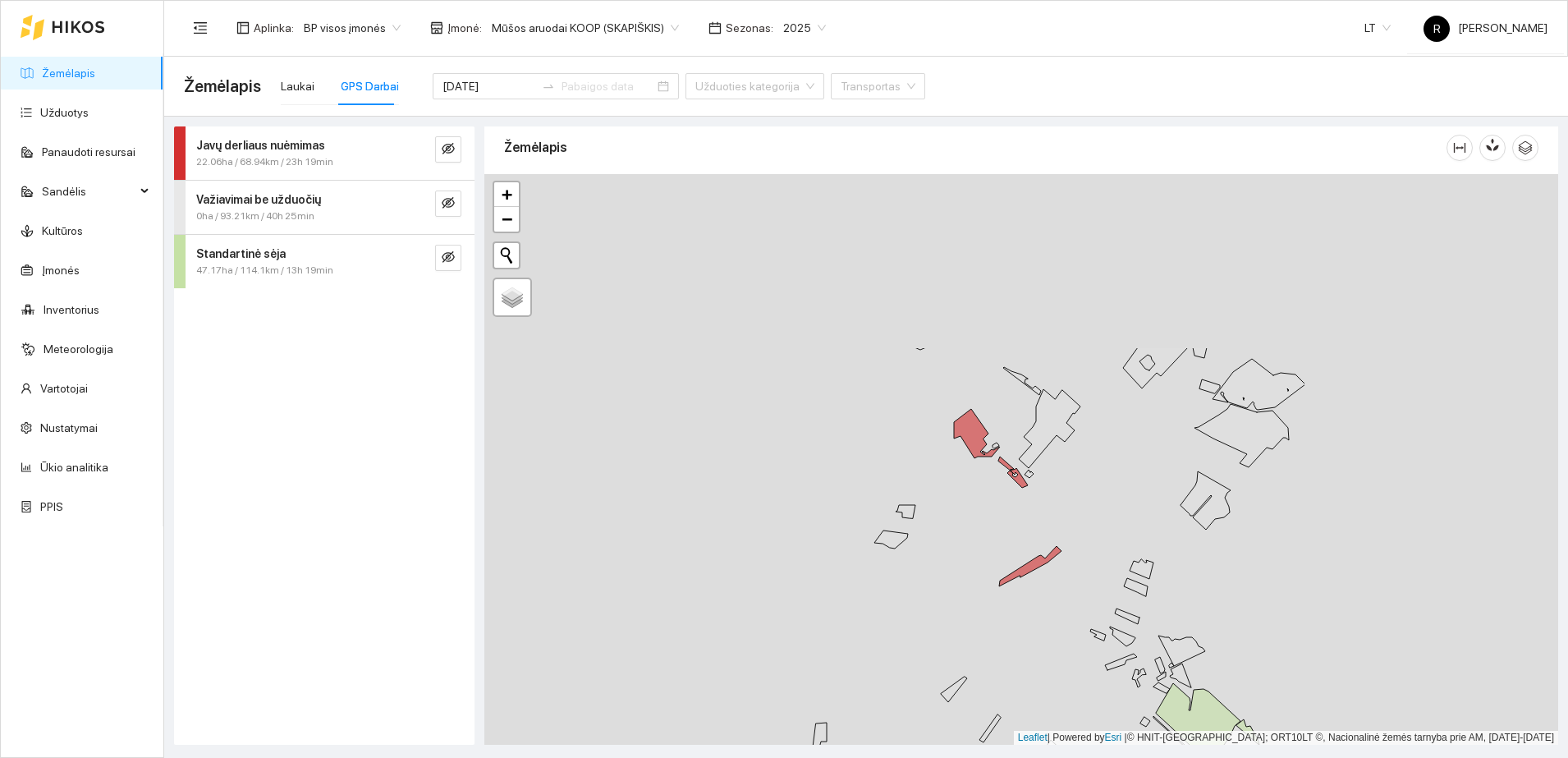
drag, startPoint x: 1241, startPoint y: 257, endPoint x: 741, endPoint y: 490, distance: 551.6
click at [741, 490] on div at bounding box center [1021, 459] width 1073 height 570
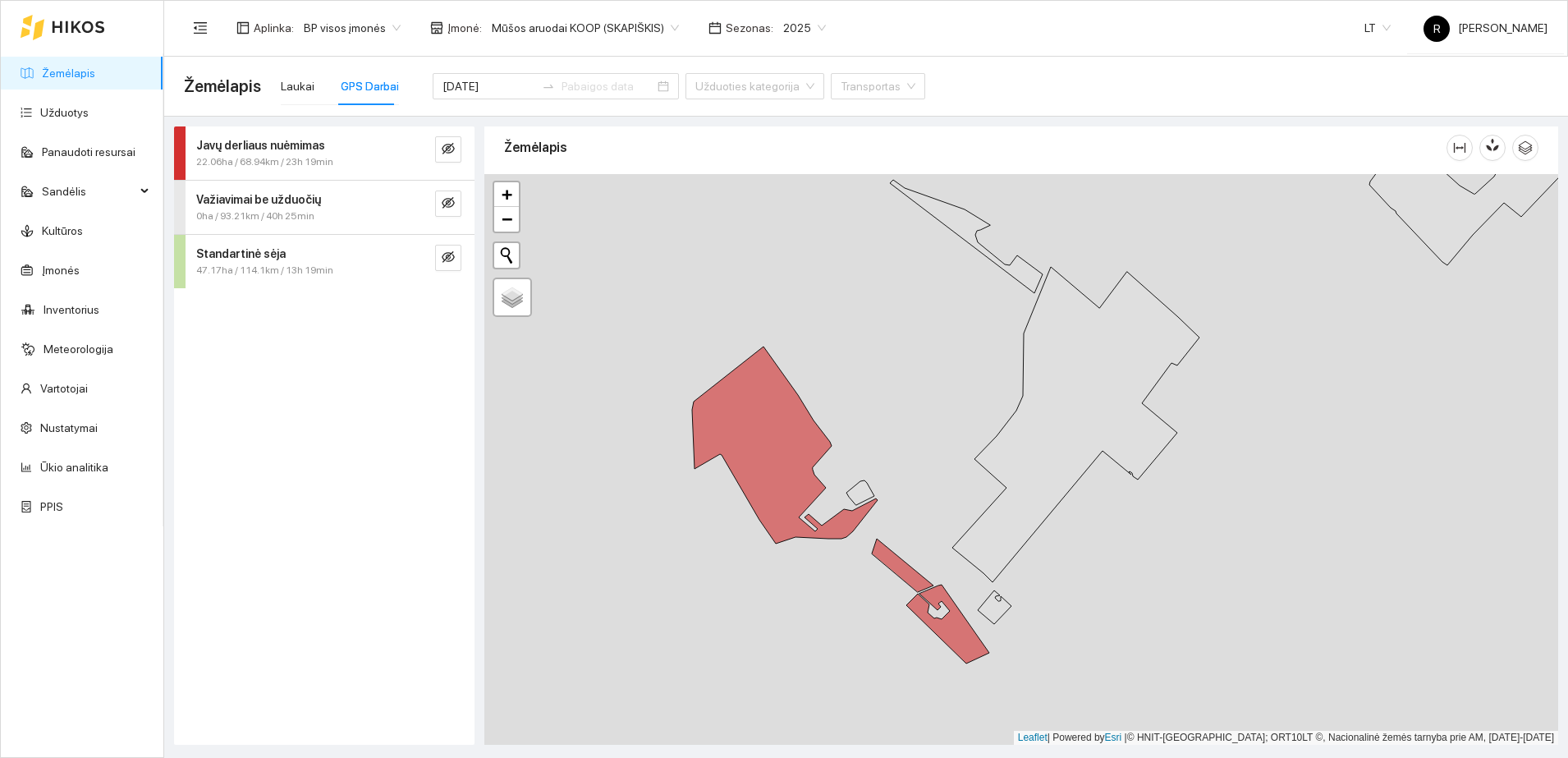
drag, startPoint x: 815, startPoint y: 500, endPoint x: 929, endPoint y: 344, distance: 193.2
click at [929, 344] on div at bounding box center [1021, 459] width 1073 height 570
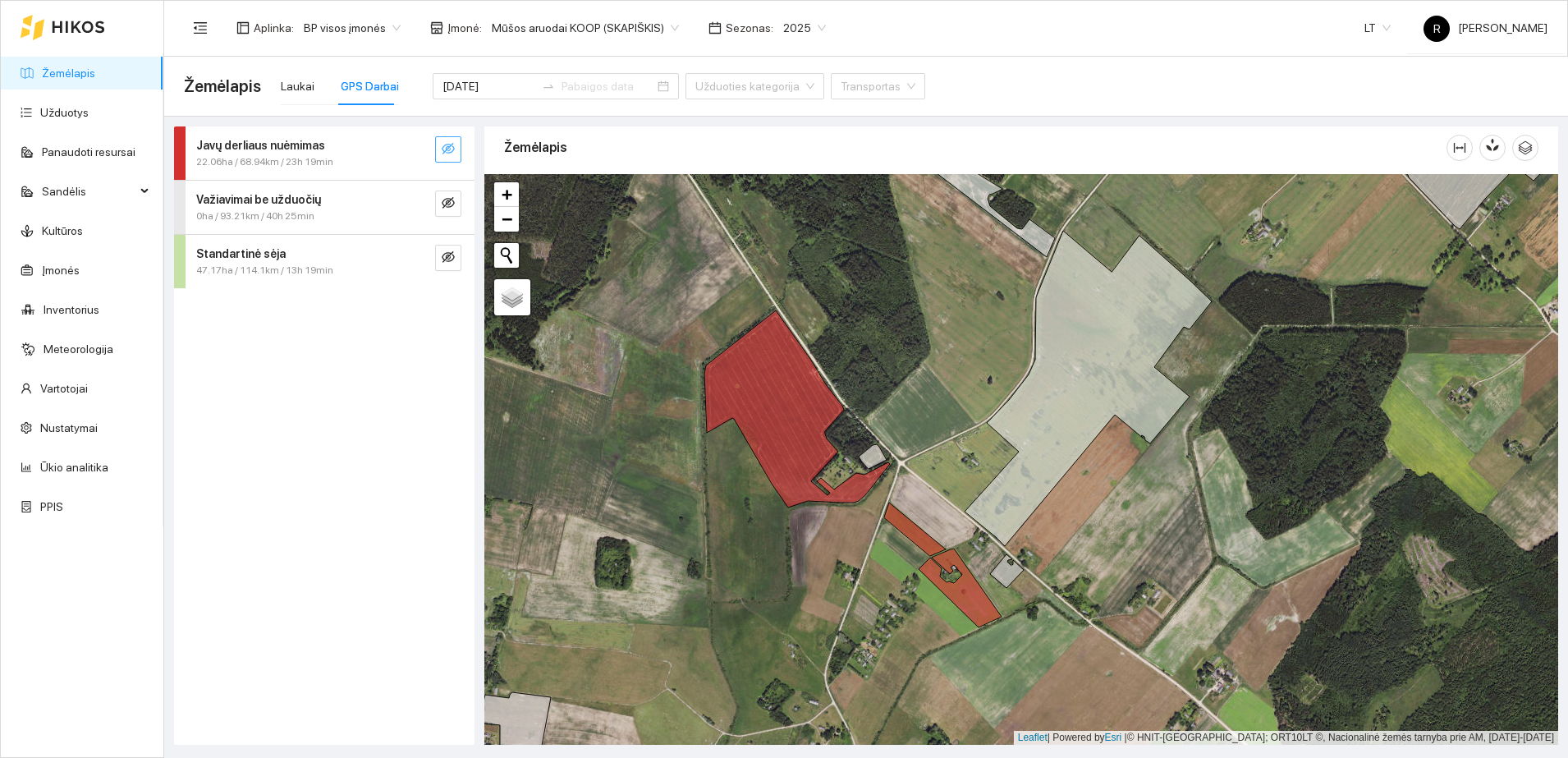
click at [447, 148] on icon "eye-invisible" at bounding box center [447, 149] width 13 height 12
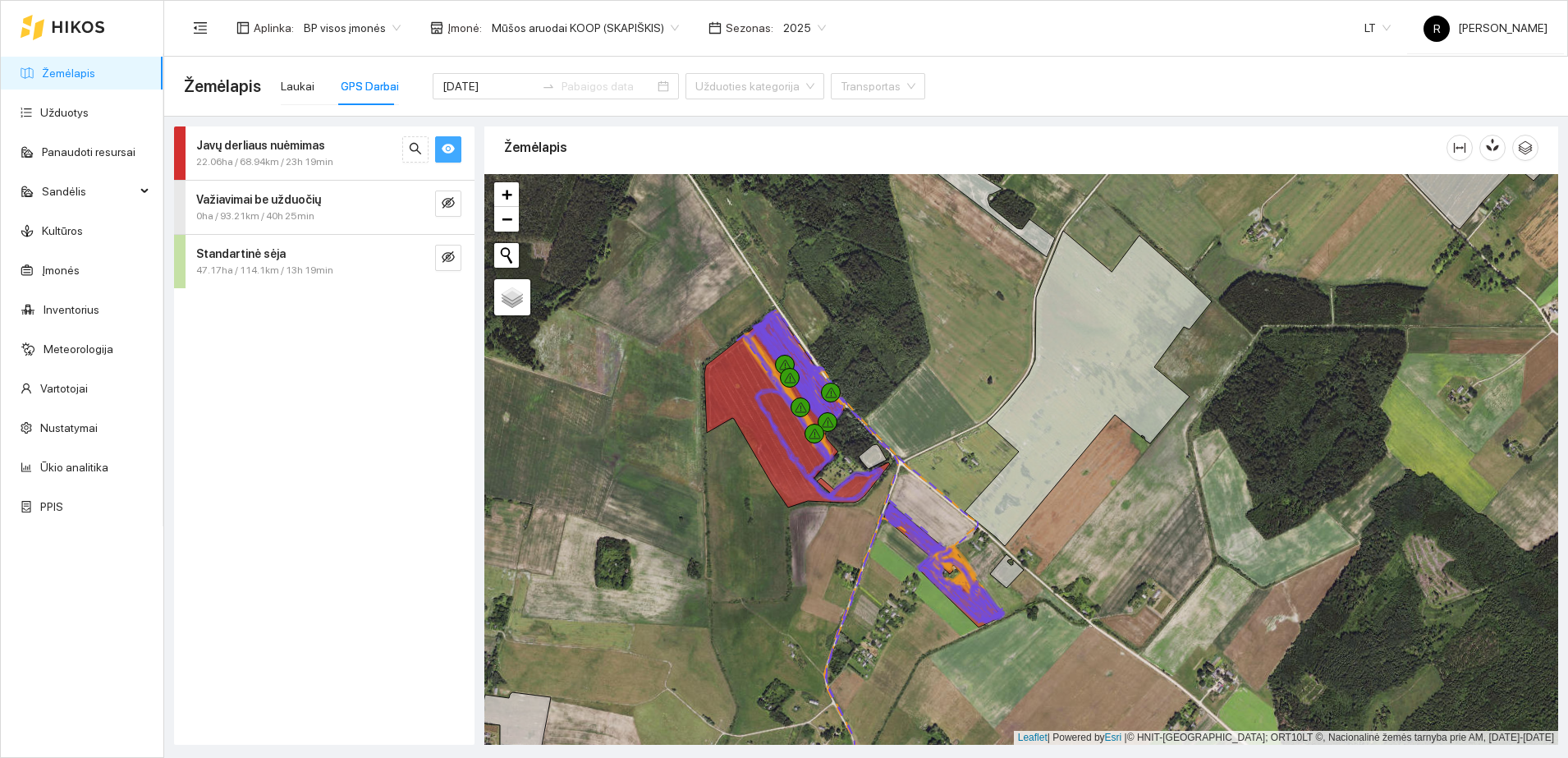
click at [222, 141] on strong "Javų derliaus nuėmimas" at bounding box center [260, 144] width 129 height 13
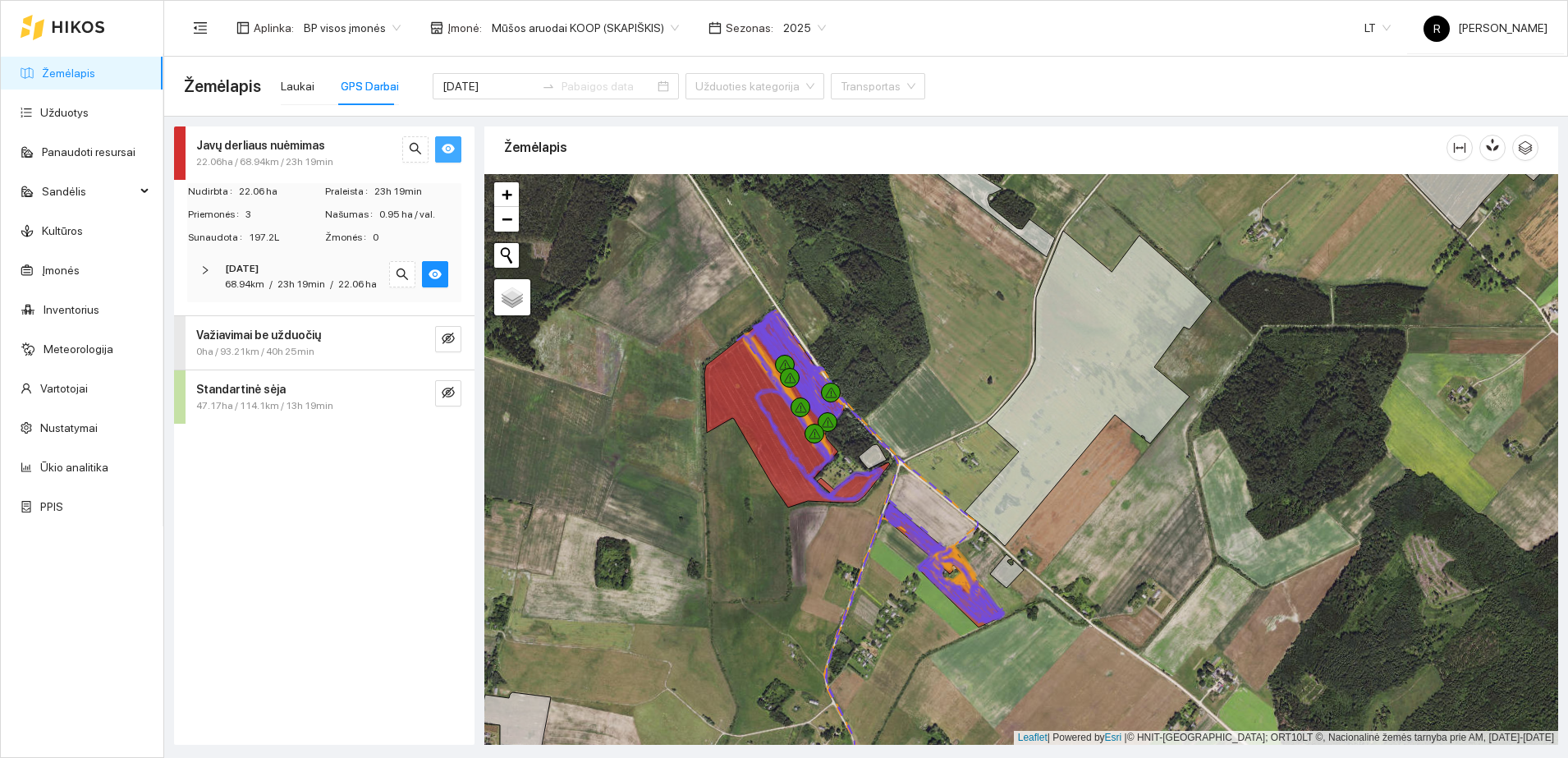
click at [202, 264] on div at bounding box center [210, 270] width 20 height 18
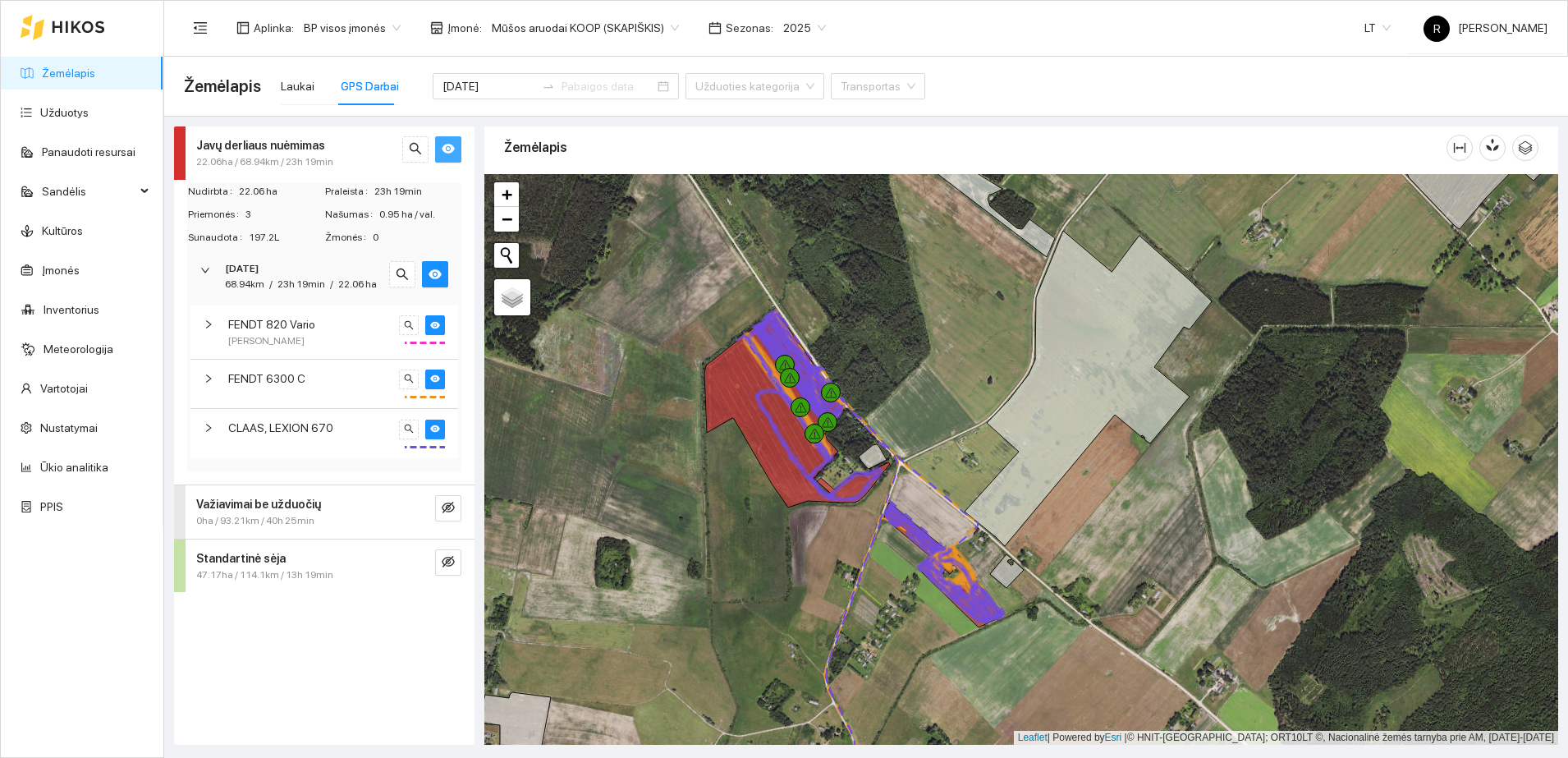
click at [205, 377] on icon "right" at bounding box center [208, 379] width 10 height 10
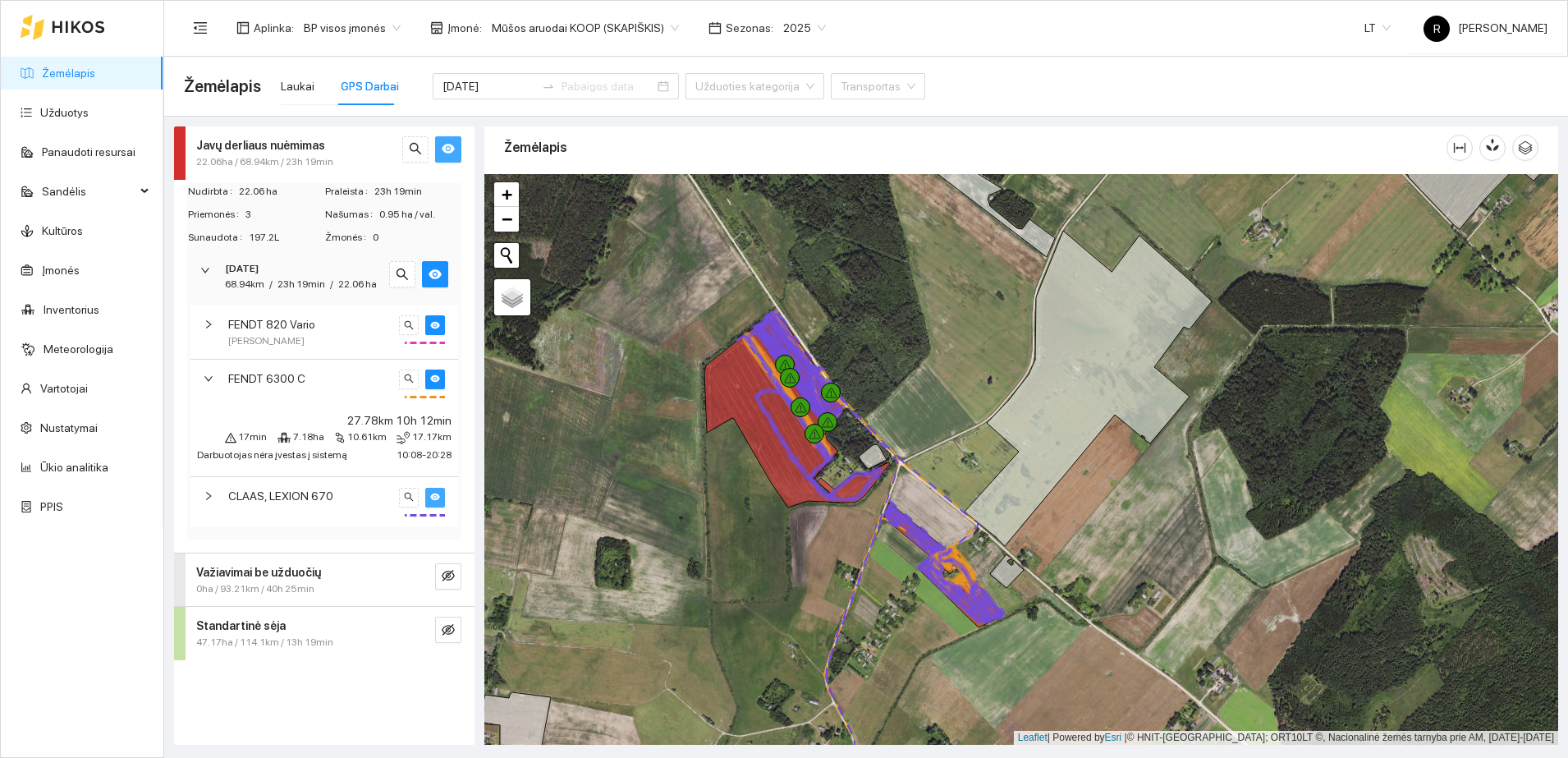
click at [434, 490] on button "button" at bounding box center [435, 498] width 20 height 20
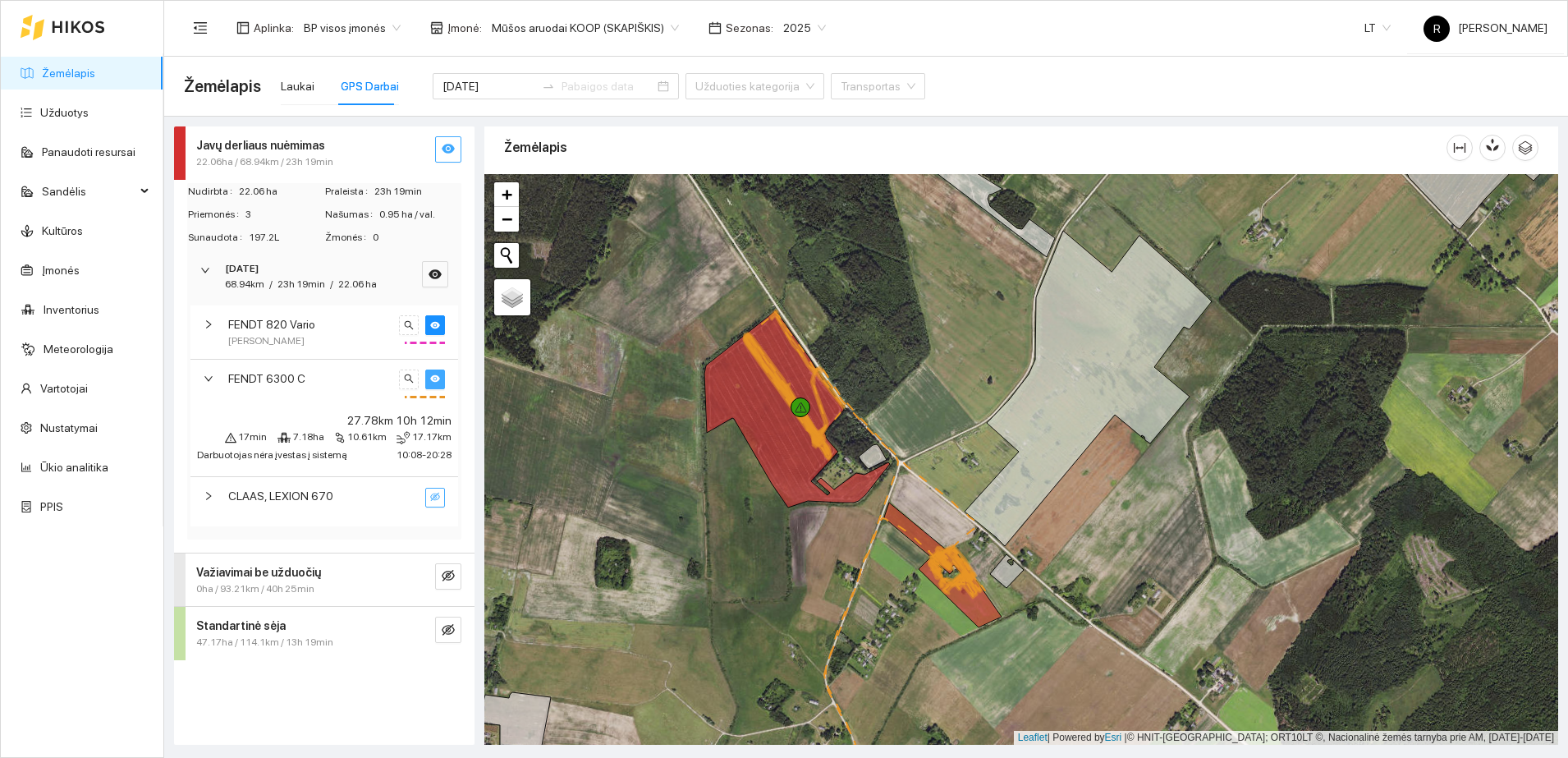
click at [430, 374] on icon "eye" at bounding box center [435, 379] width 10 height 10
click at [440, 492] on icon "eye-invisible" at bounding box center [435, 497] width 10 height 10
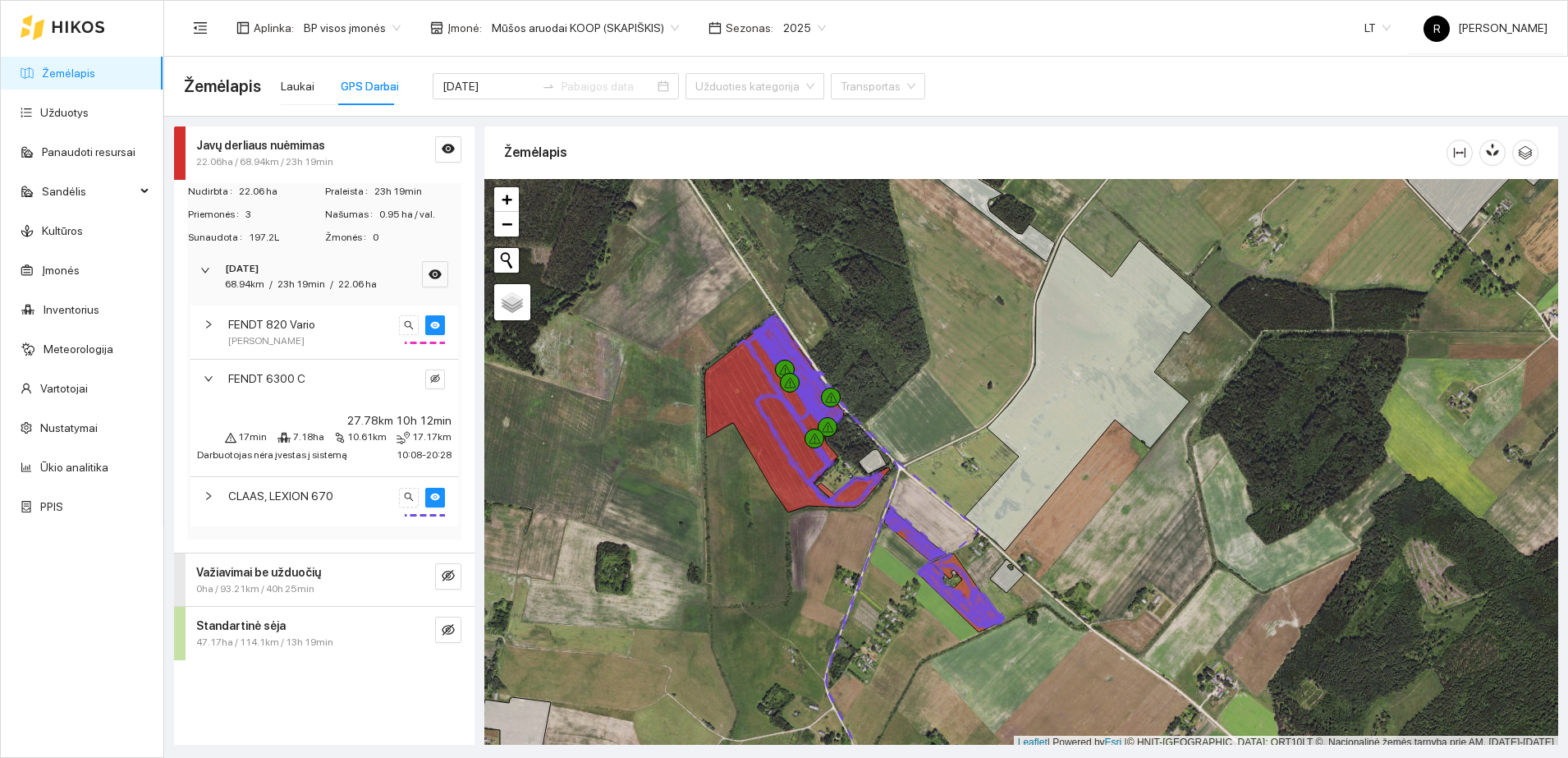
scroll to position [5, 0]
